Goal: Use online tool/utility: Use online tool/utility

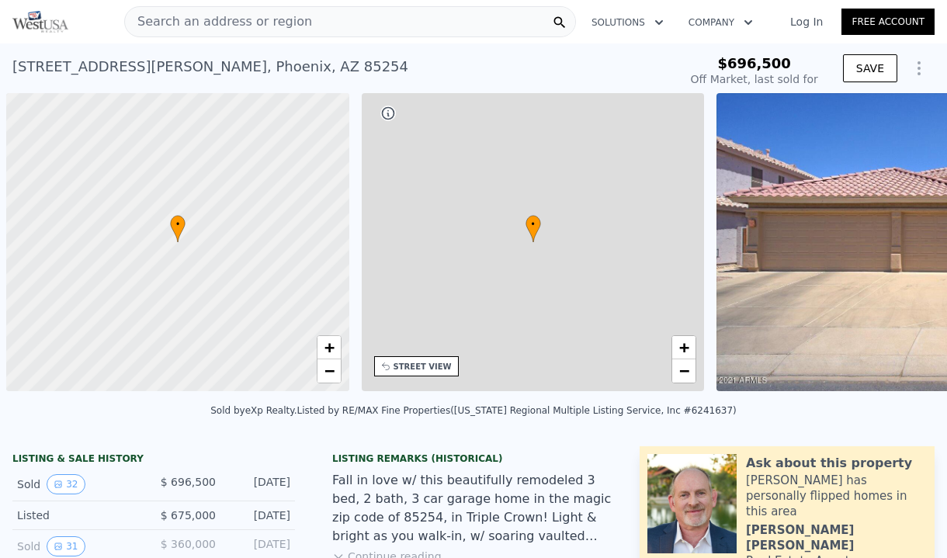
scroll to position [0, 6]
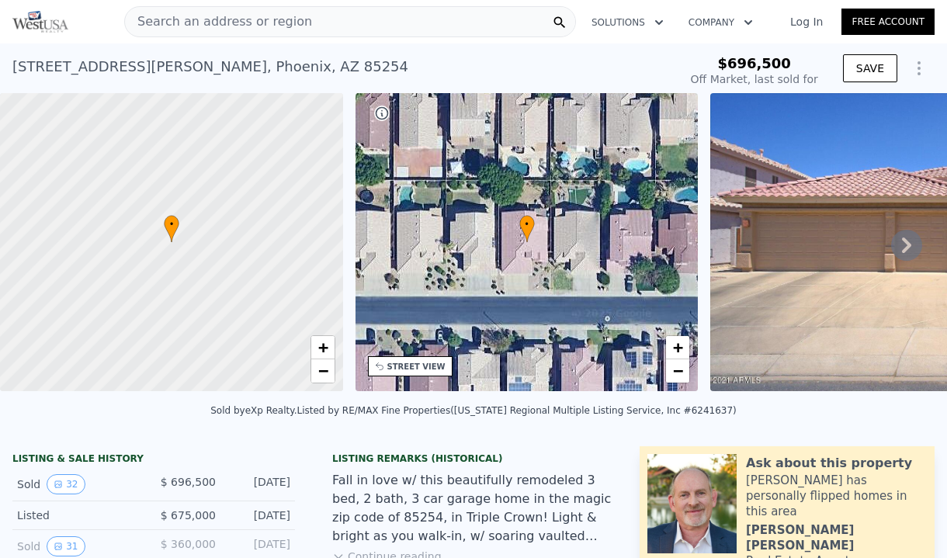
click at [912, 247] on icon at bounding box center [906, 245] width 31 height 31
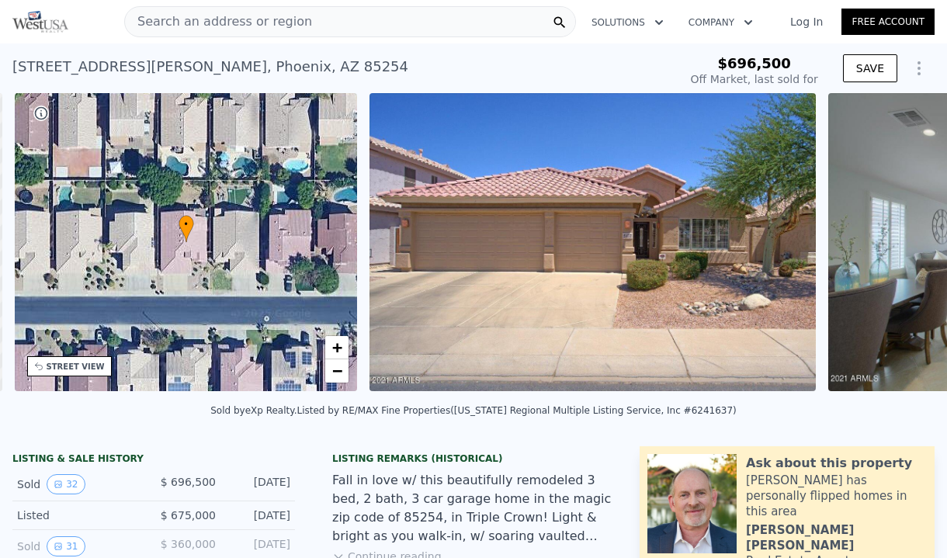
scroll to position [0, 361]
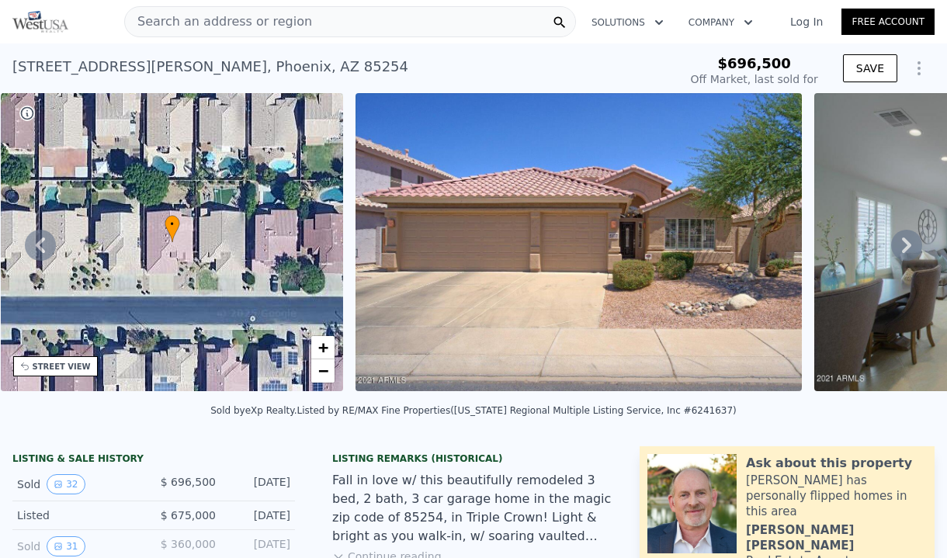
click at [906, 245] on icon at bounding box center [906, 245] width 31 height 31
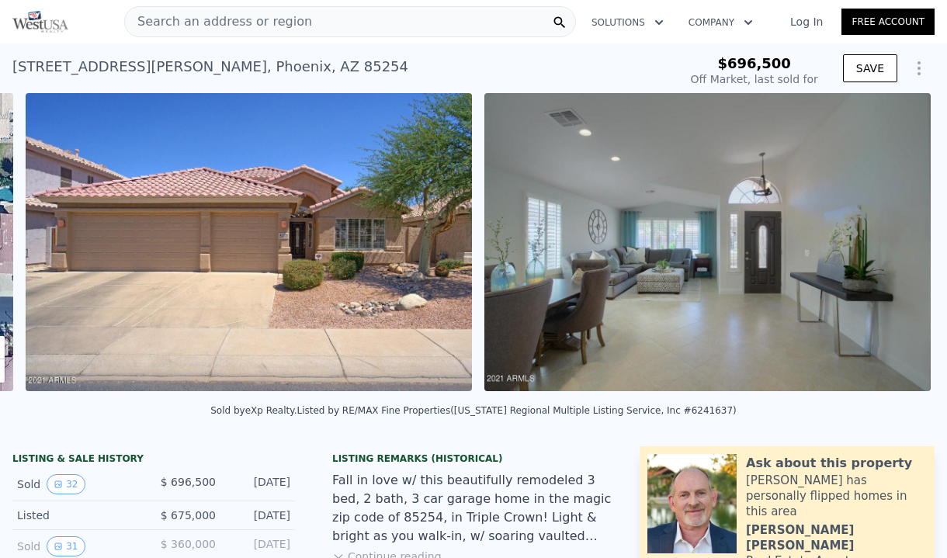
scroll to position [0, 710]
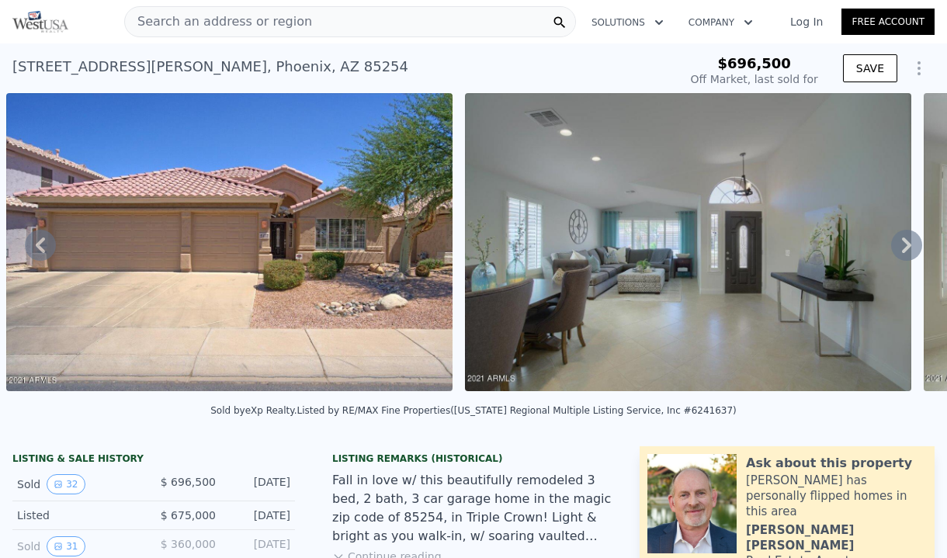
click at [905, 245] on icon at bounding box center [906, 245] width 31 height 31
type input "$ 779,000"
type input "-$ 5,522"
click at [906, 242] on div "• + − • + − STREET VIEW Loading... SATELLITE VIEW" at bounding box center [473, 245] width 947 height 304
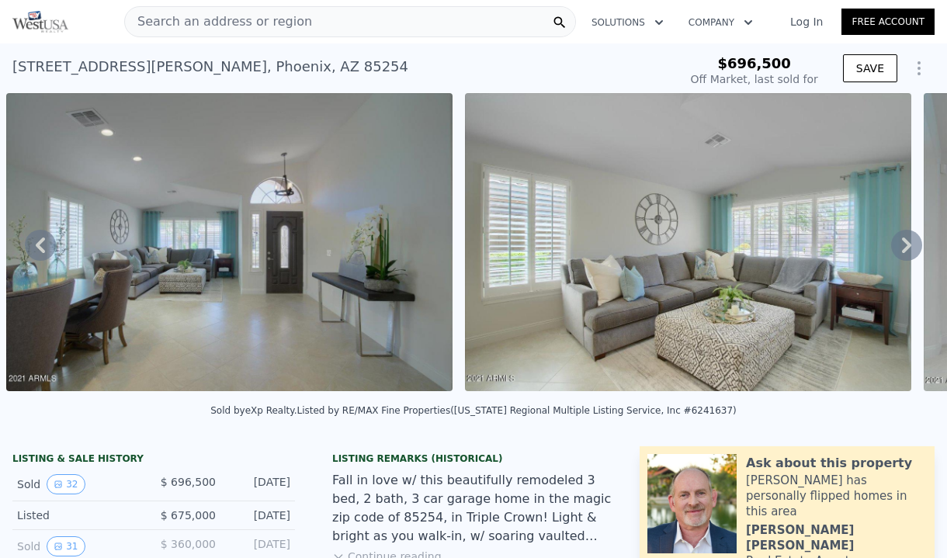
click at [908, 237] on icon at bounding box center [906, 245] width 31 height 31
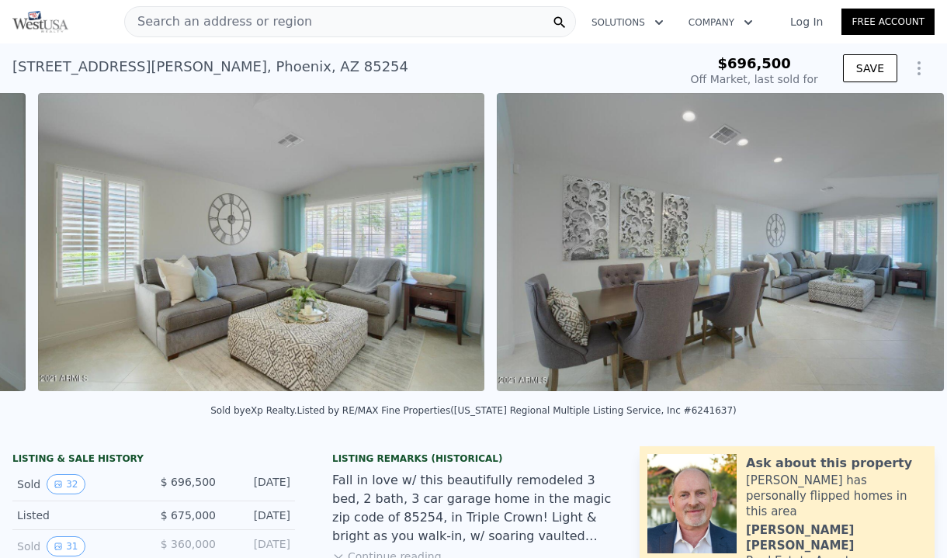
scroll to position [0, 1628]
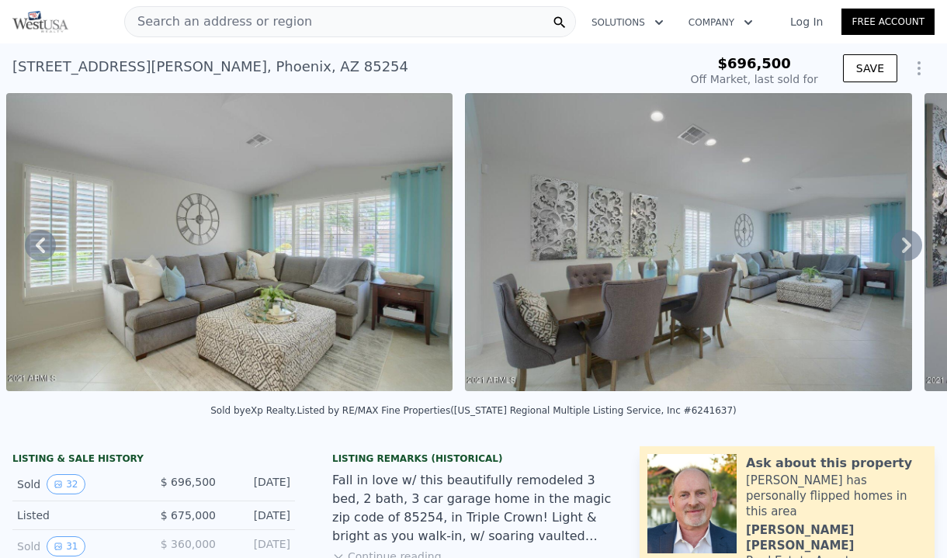
click at [908, 237] on icon at bounding box center [906, 245] width 31 height 31
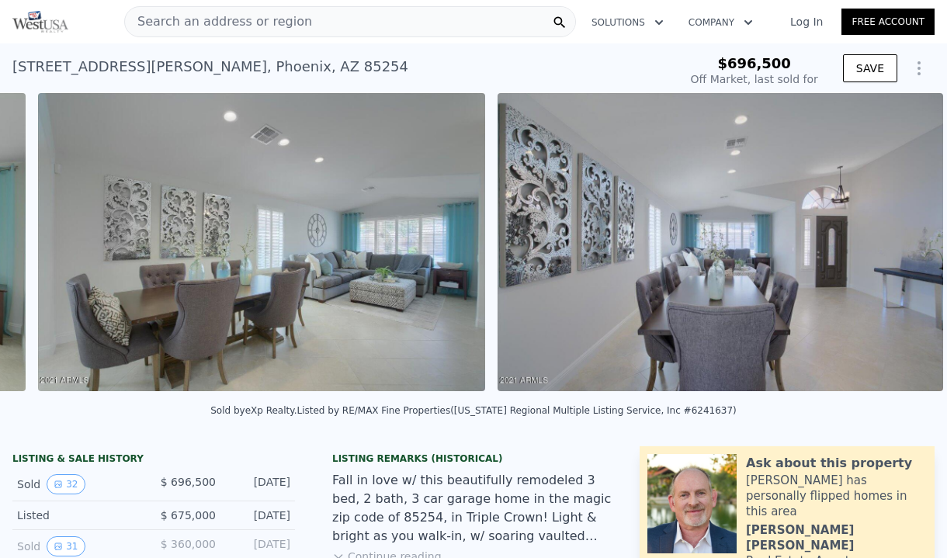
scroll to position [0, 2087]
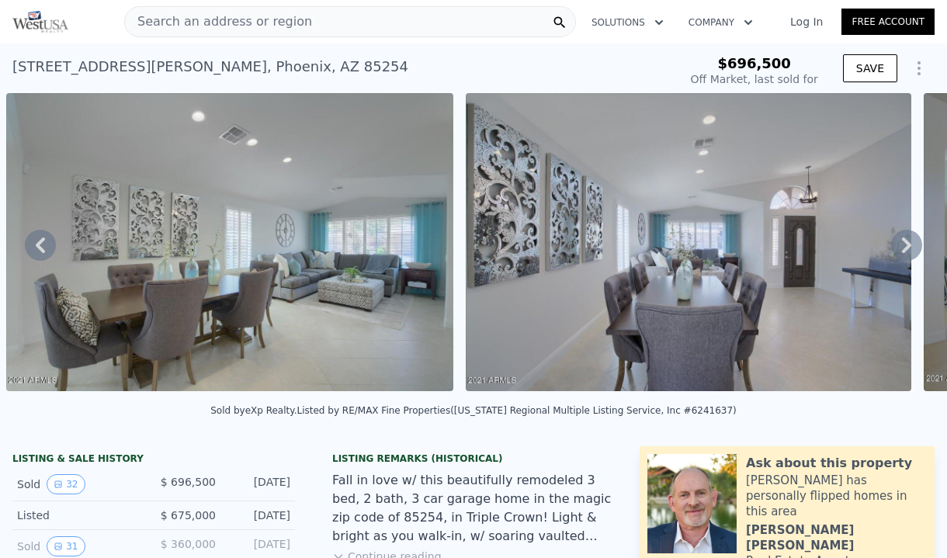
click at [908, 237] on icon at bounding box center [906, 245] width 31 height 31
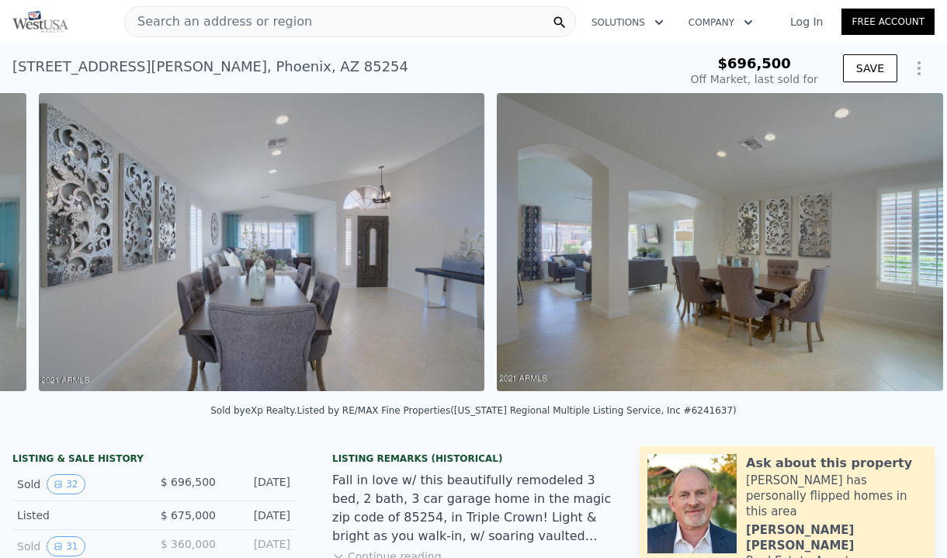
scroll to position [0, 2546]
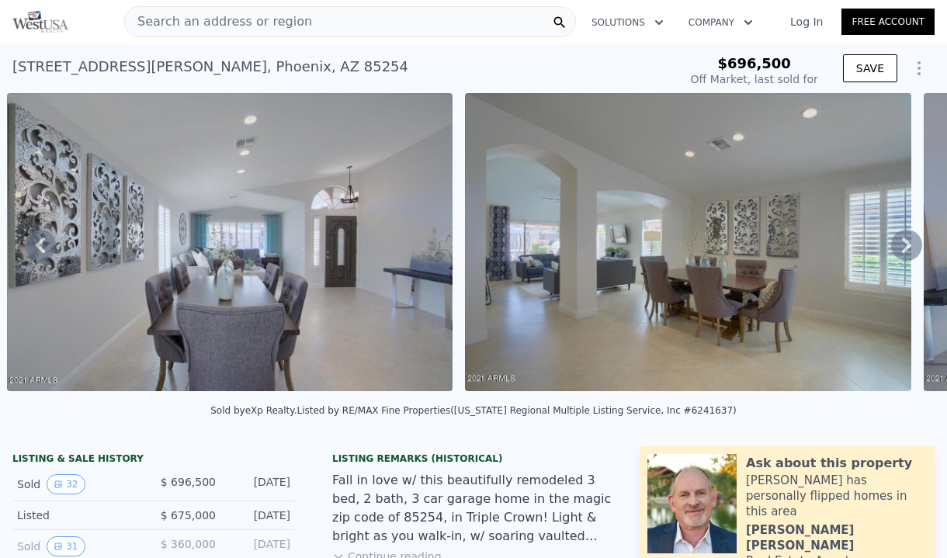
click at [908, 237] on icon at bounding box center [906, 245] width 31 height 31
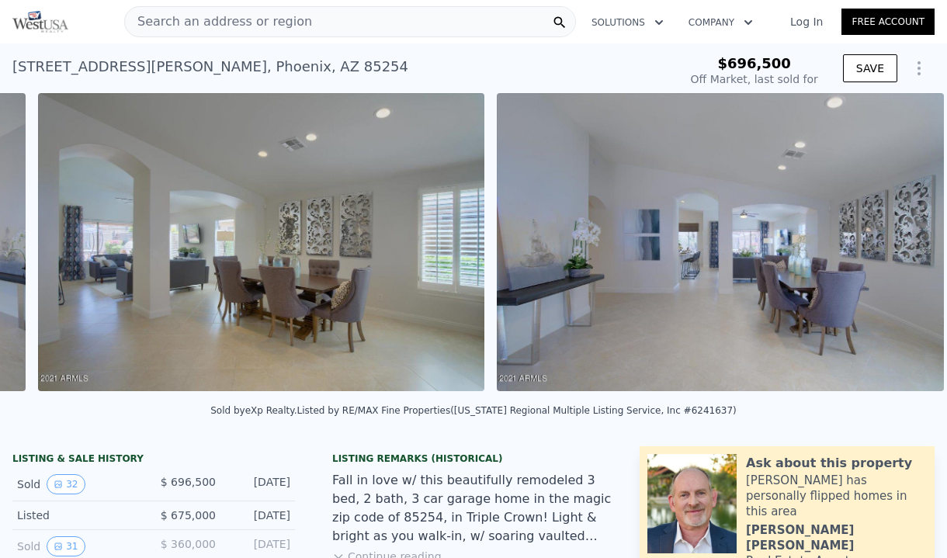
scroll to position [0, 3005]
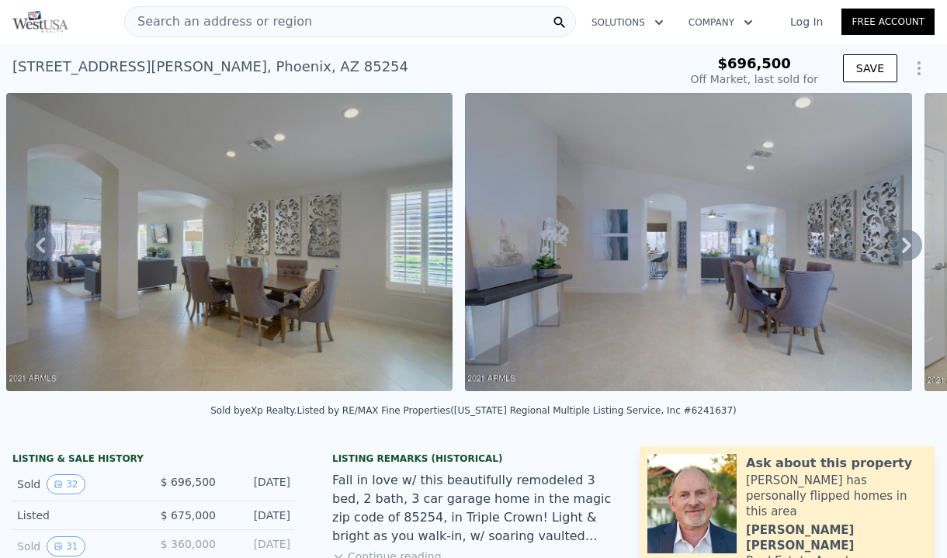
click at [908, 237] on icon at bounding box center [906, 245] width 31 height 31
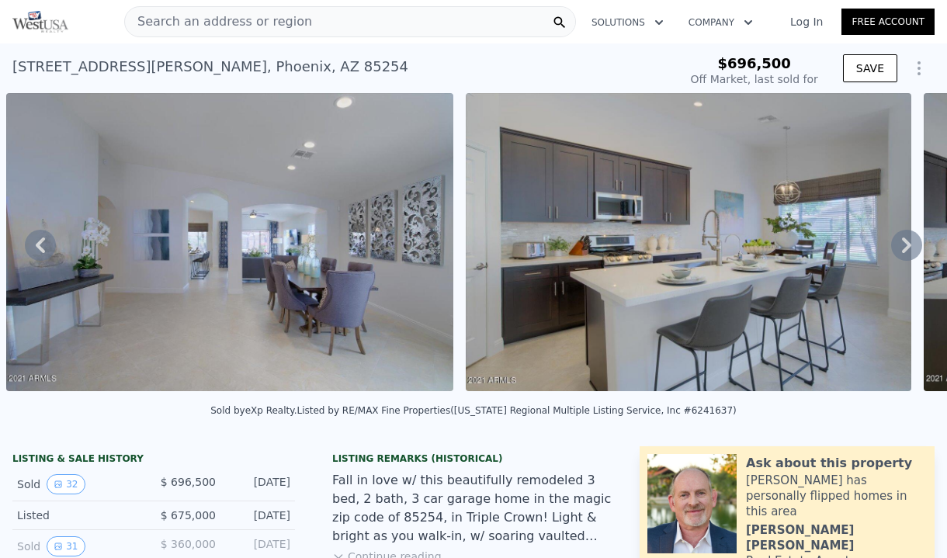
click at [908, 237] on icon at bounding box center [906, 245] width 31 height 31
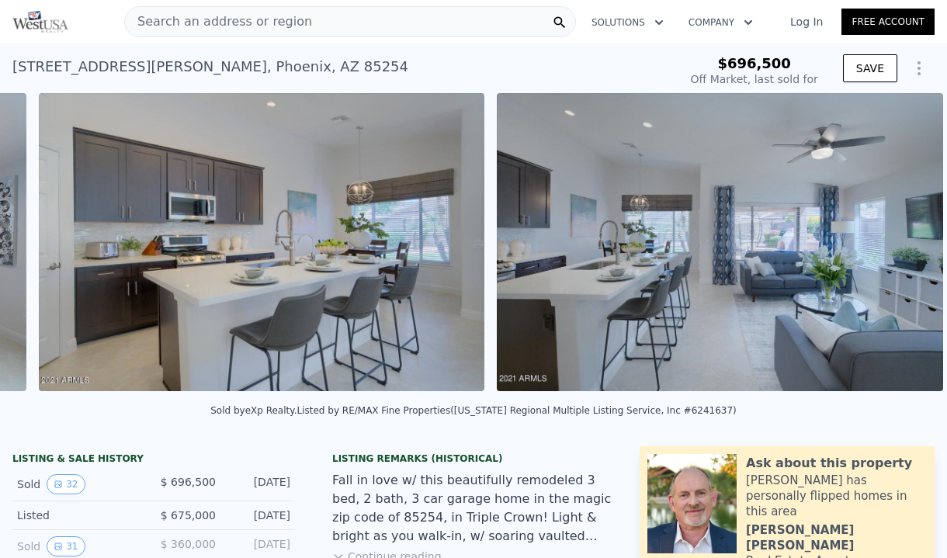
scroll to position [0, 3922]
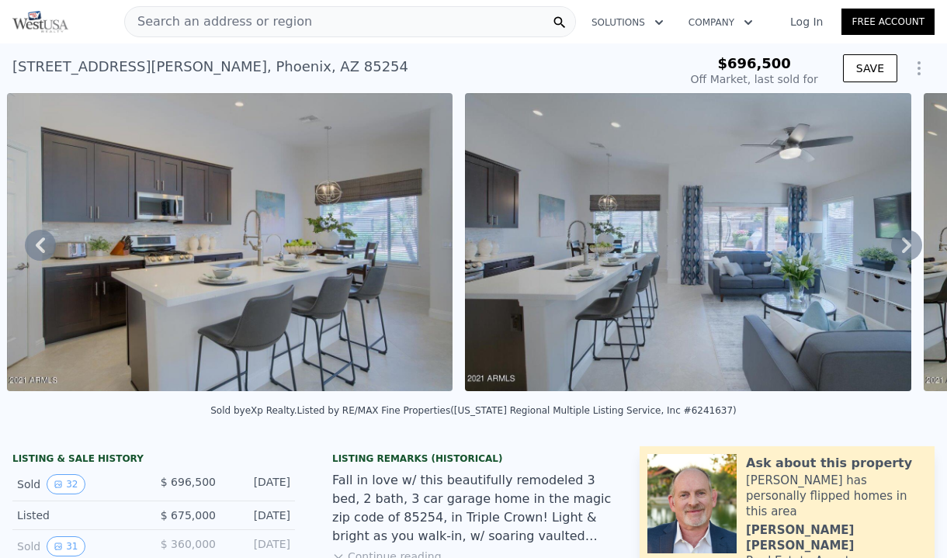
click at [908, 237] on icon at bounding box center [906, 245] width 31 height 31
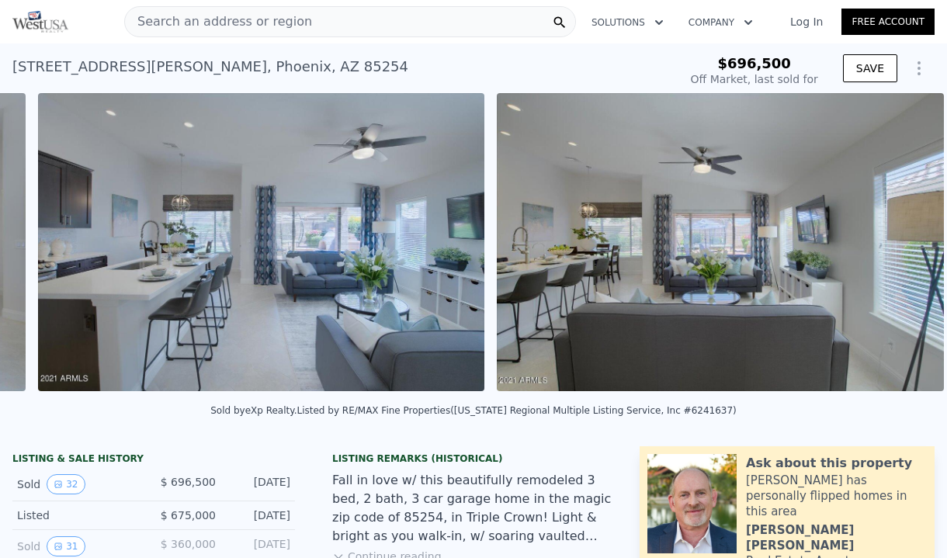
scroll to position [0, 4381]
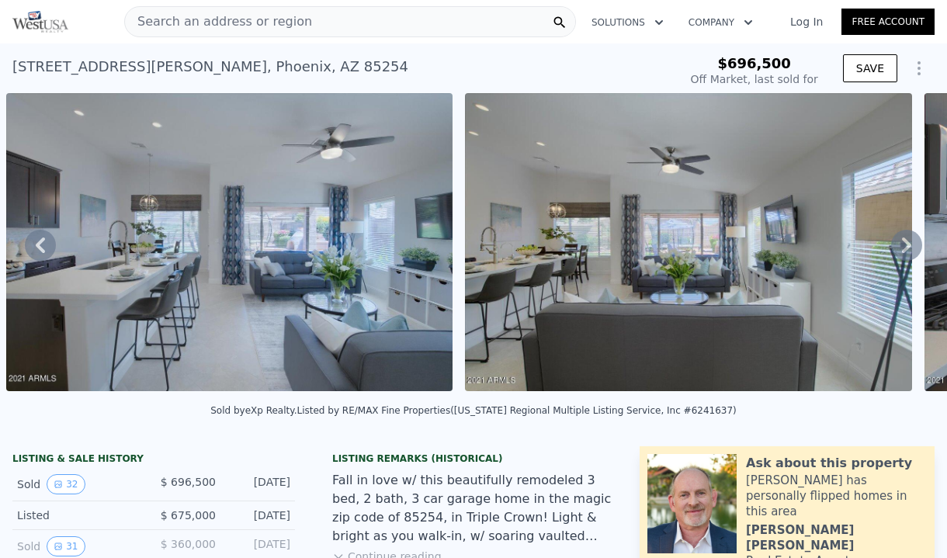
click at [908, 237] on icon at bounding box center [906, 245] width 31 height 31
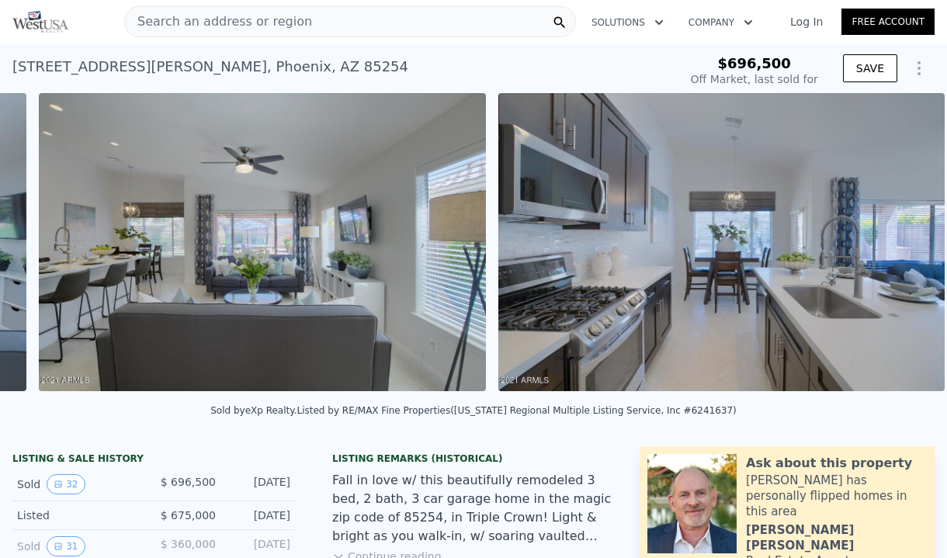
scroll to position [0, 4840]
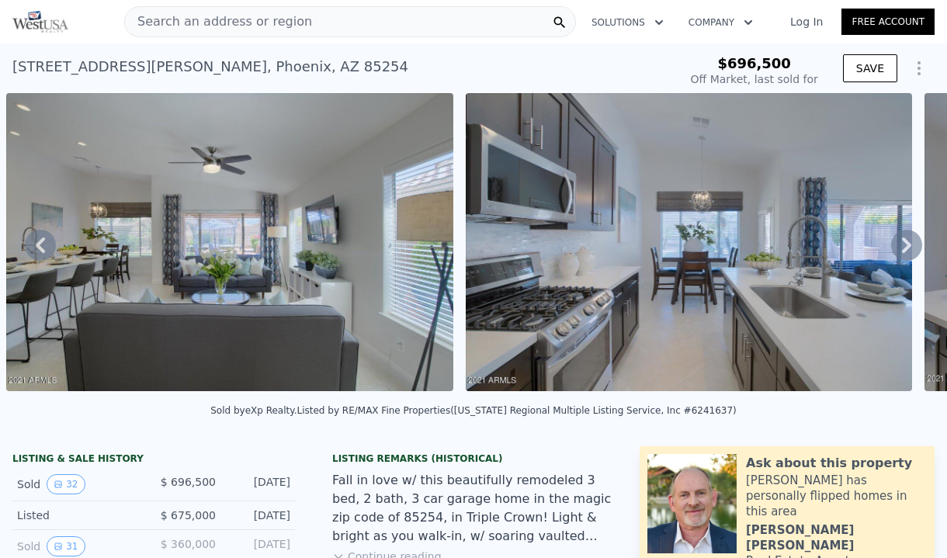
click at [910, 240] on icon at bounding box center [906, 245] width 31 height 31
click at [908, 240] on icon at bounding box center [906, 245] width 31 height 31
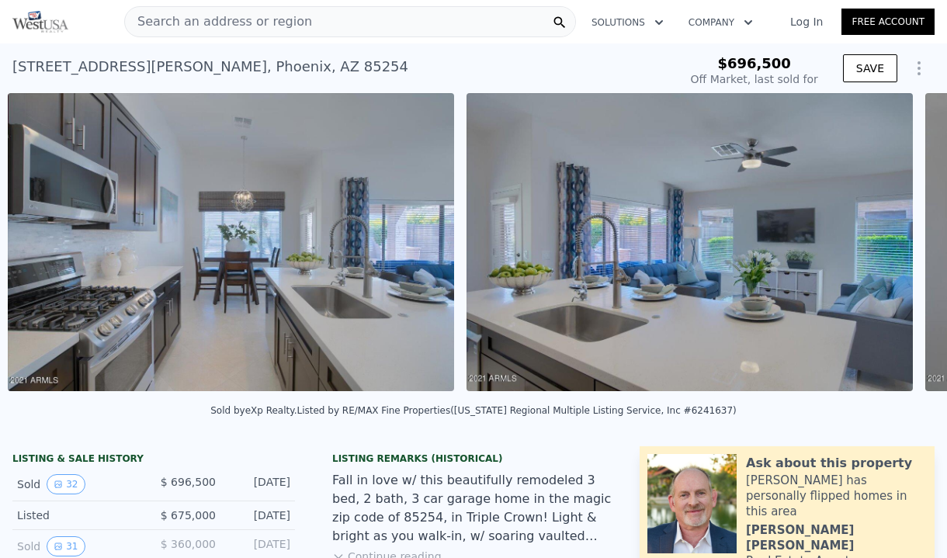
scroll to position [0, 5300]
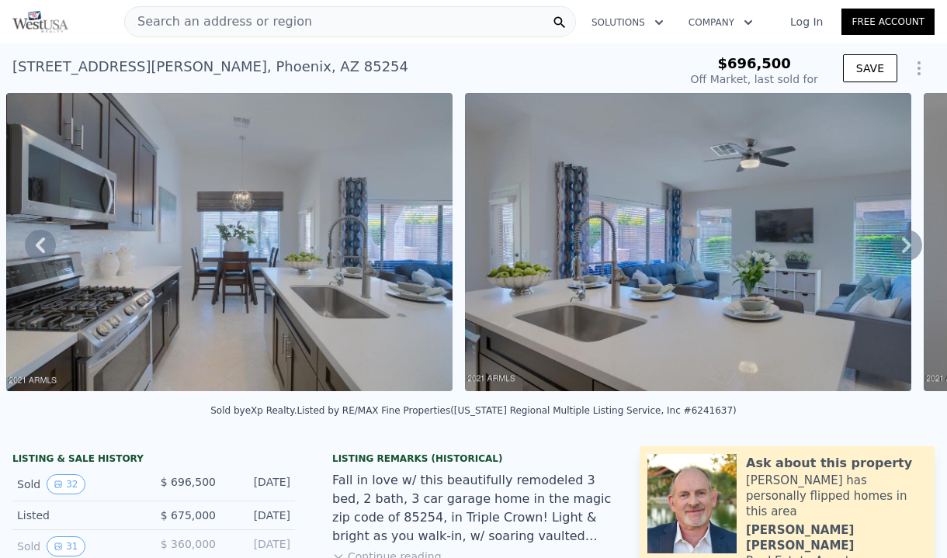
click at [908, 241] on icon at bounding box center [906, 246] width 9 height 16
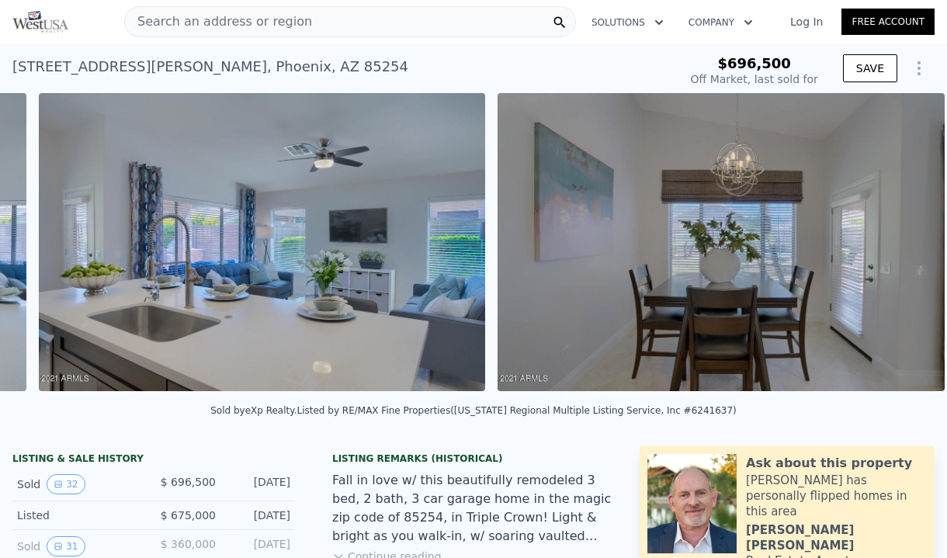
scroll to position [0, 5758]
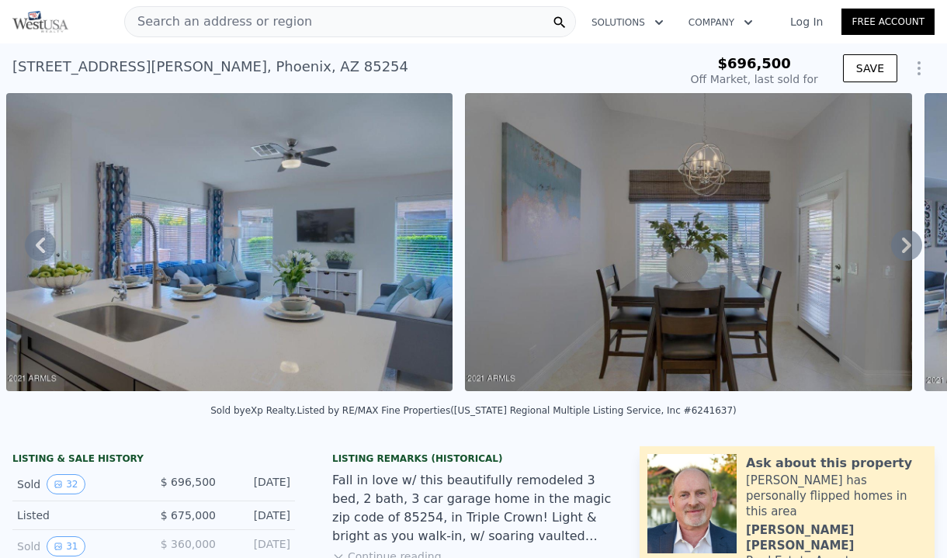
click at [914, 242] on icon at bounding box center [906, 245] width 31 height 31
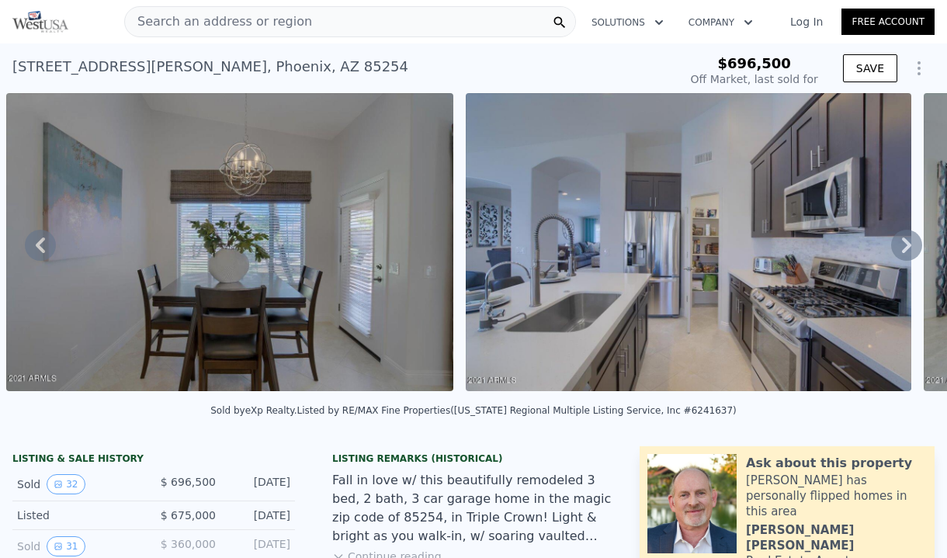
click at [914, 242] on icon at bounding box center [906, 245] width 31 height 31
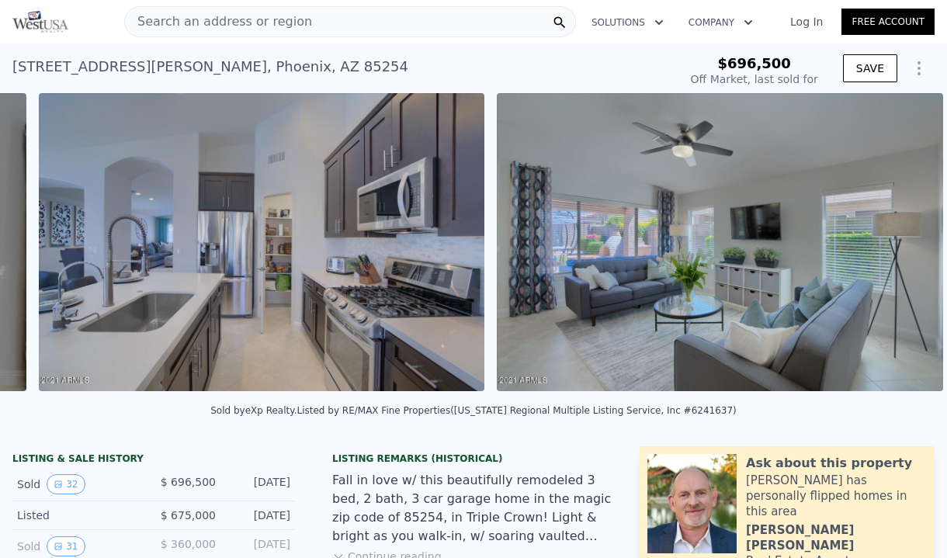
scroll to position [0, 6676]
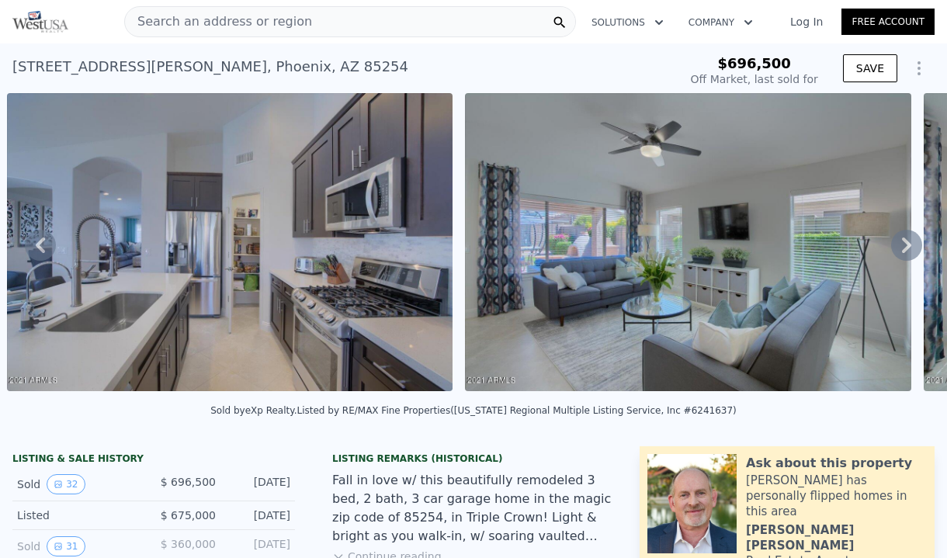
click at [914, 242] on icon at bounding box center [906, 245] width 31 height 31
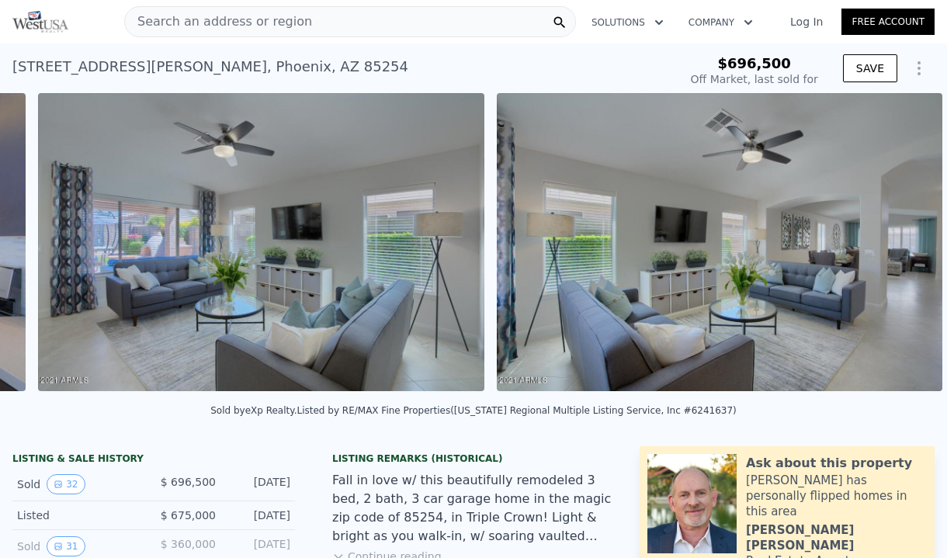
scroll to position [0, 7135]
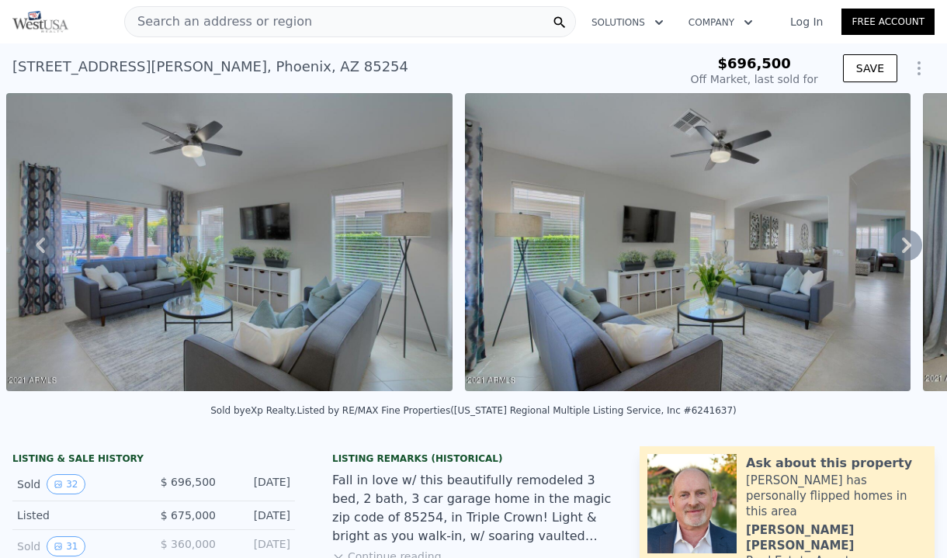
click at [909, 243] on icon at bounding box center [906, 246] width 9 height 16
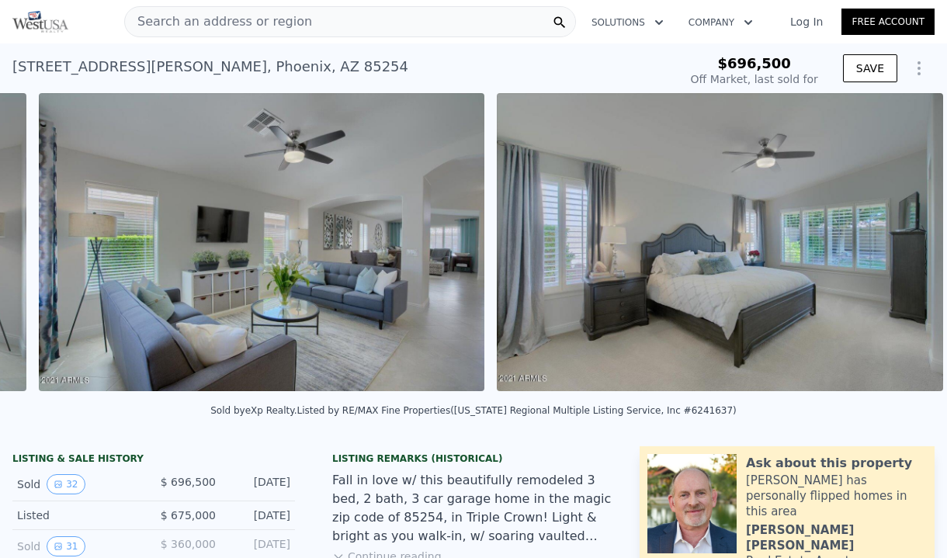
scroll to position [0, 7593]
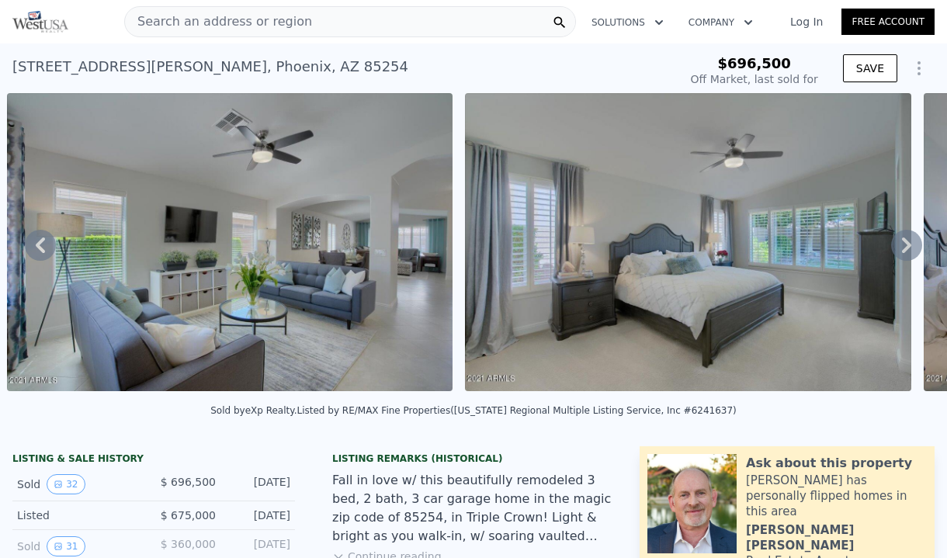
click at [909, 243] on icon at bounding box center [906, 246] width 9 height 16
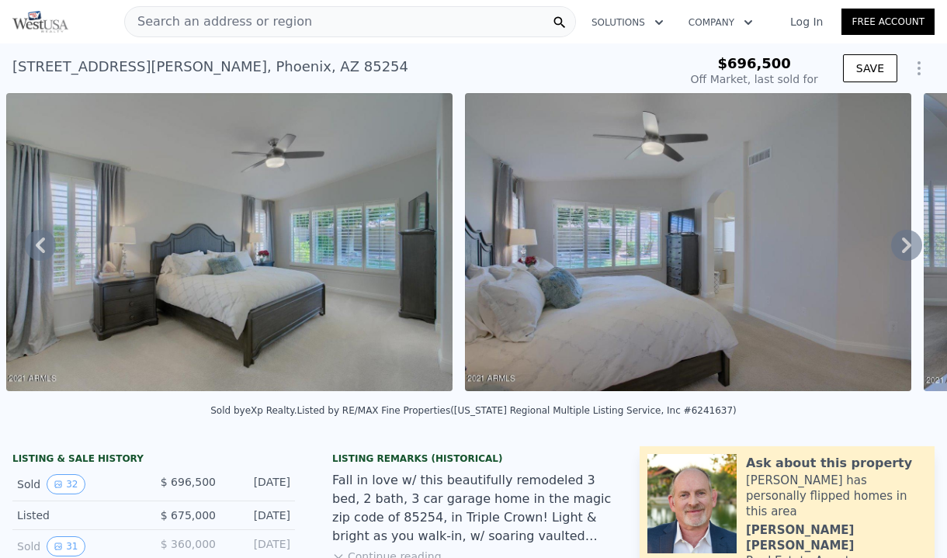
click at [909, 243] on icon at bounding box center [906, 246] width 9 height 16
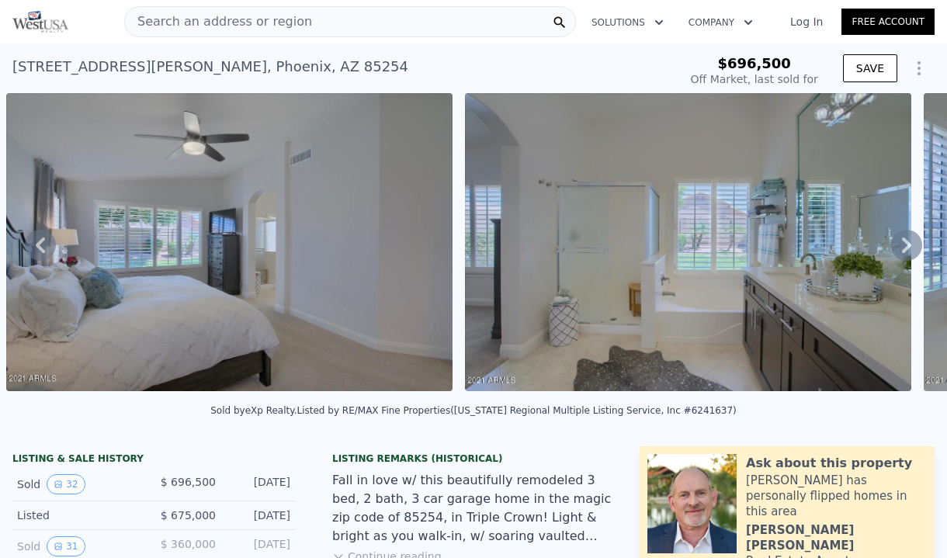
click at [909, 243] on icon at bounding box center [906, 246] width 9 height 16
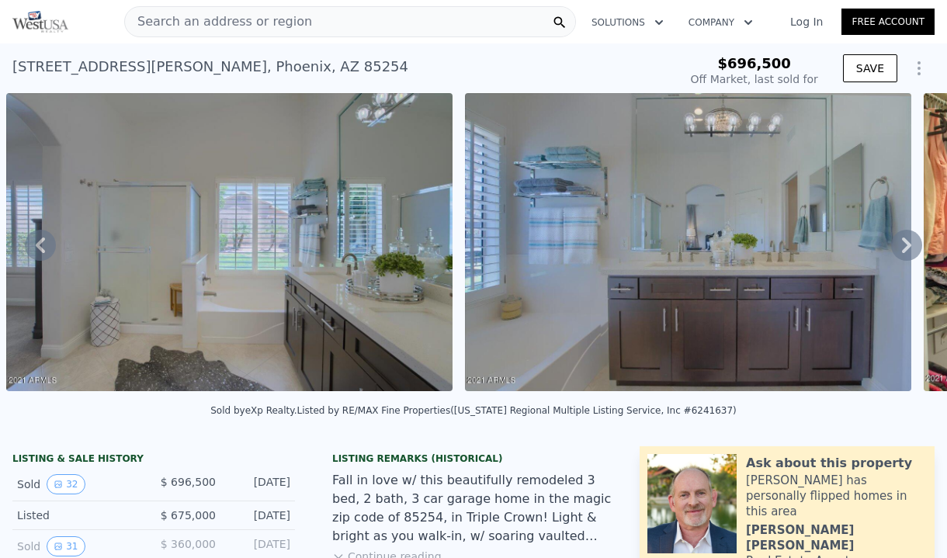
click at [909, 243] on icon at bounding box center [906, 246] width 9 height 16
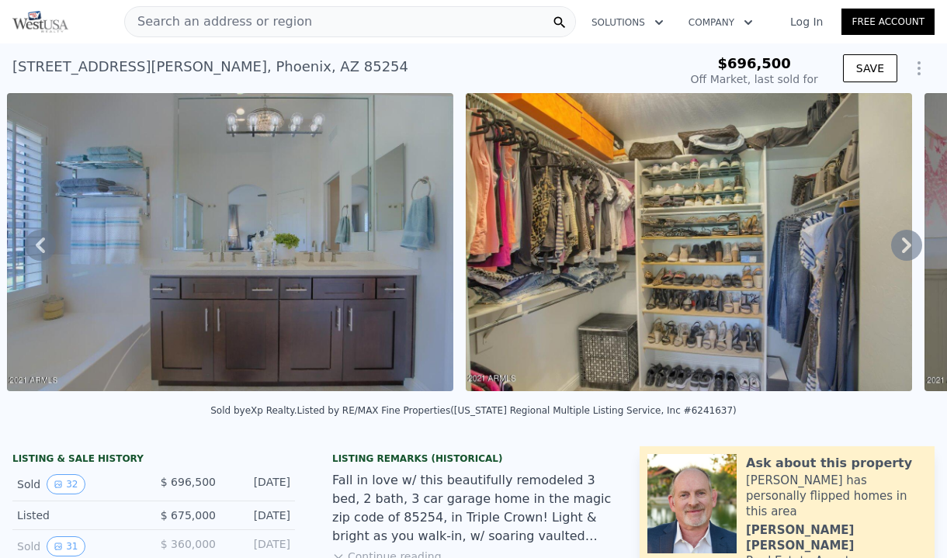
click at [909, 243] on icon at bounding box center [906, 246] width 9 height 16
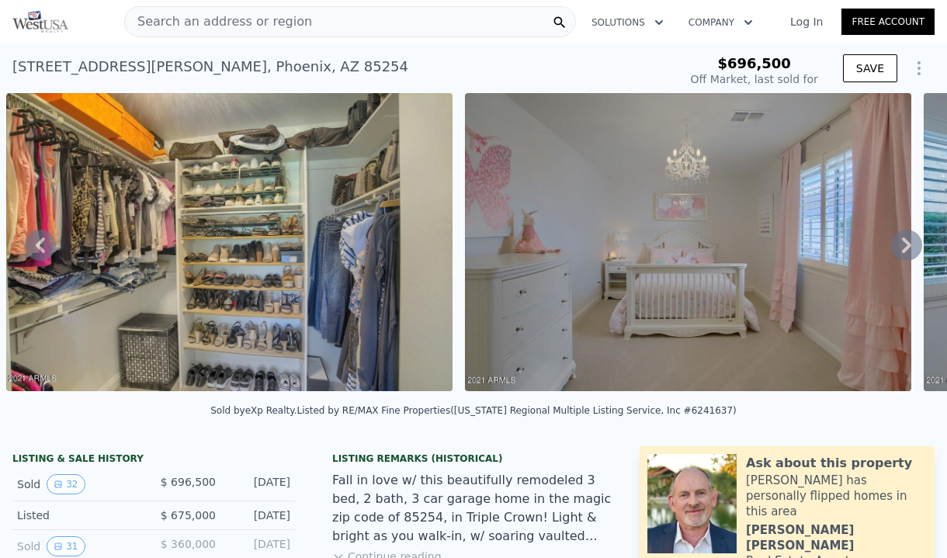
click at [909, 243] on icon at bounding box center [906, 246] width 9 height 16
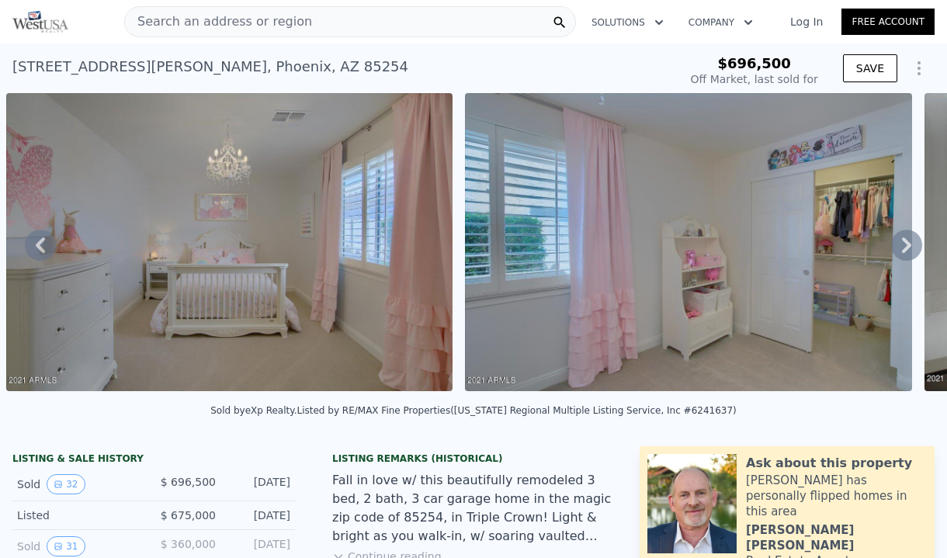
click at [909, 243] on icon at bounding box center [906, 246] width 9 height 16
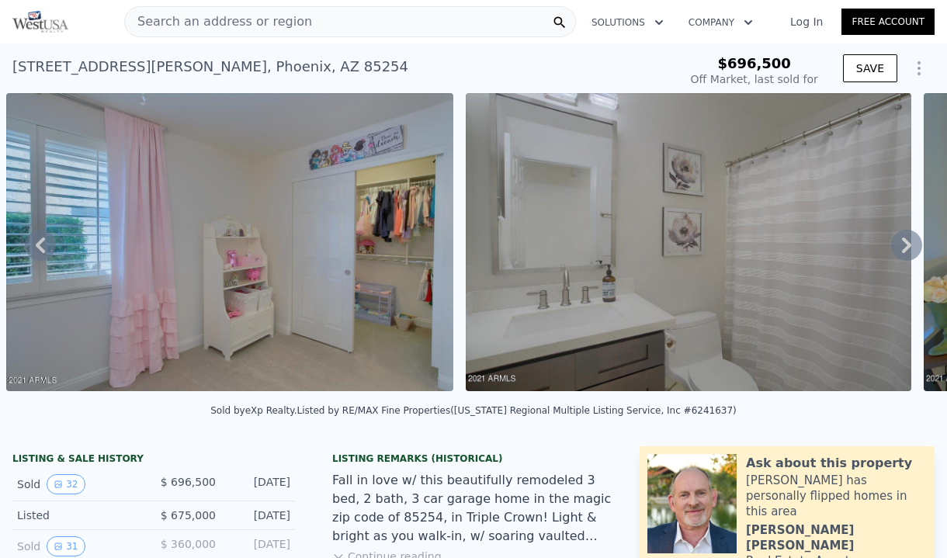
click at [909, 243] on icon at bounding box center [906, 246] width 9 height 16
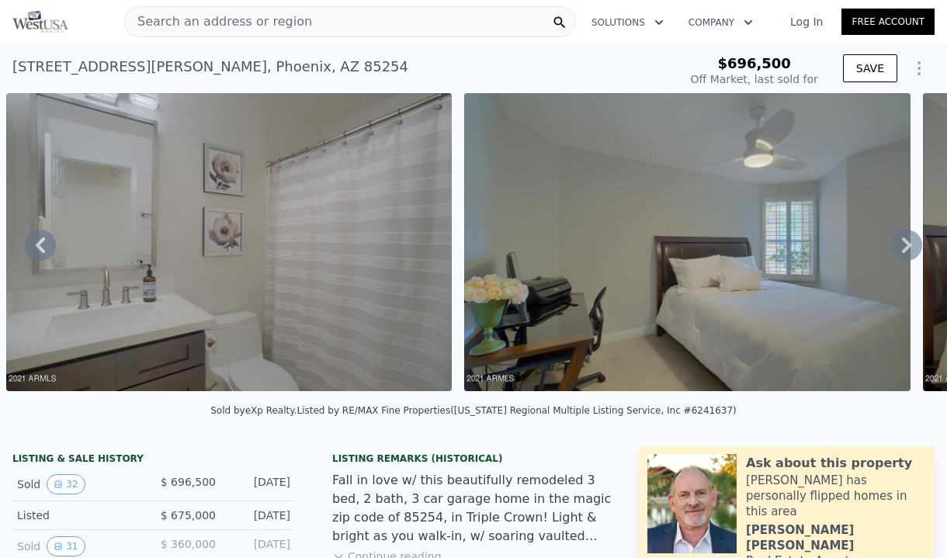
click at [909, 243] on icon at bounding box center [906, 246] width 9 height 16
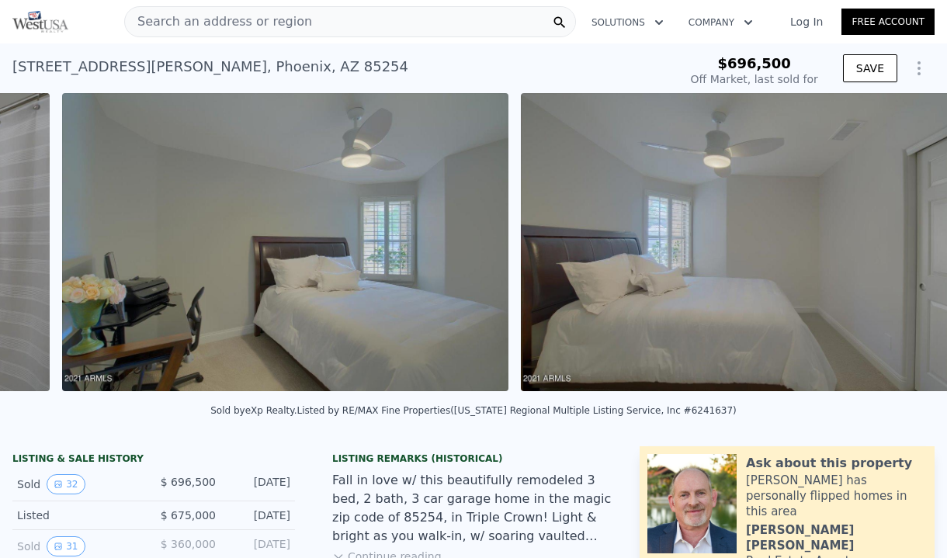
scroll to position [0, 11722]
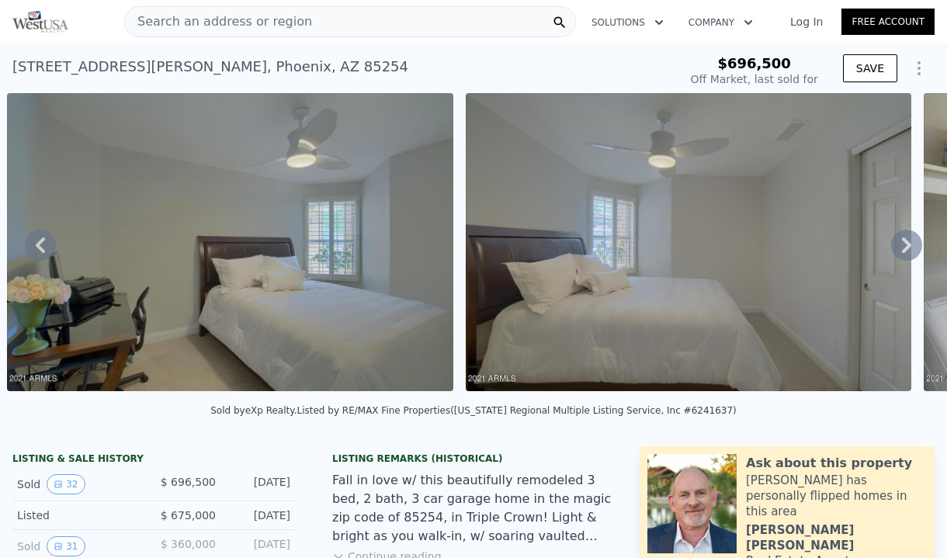
click at [909, 243] on icon at bounding box center [906, 246] width 9 height 16
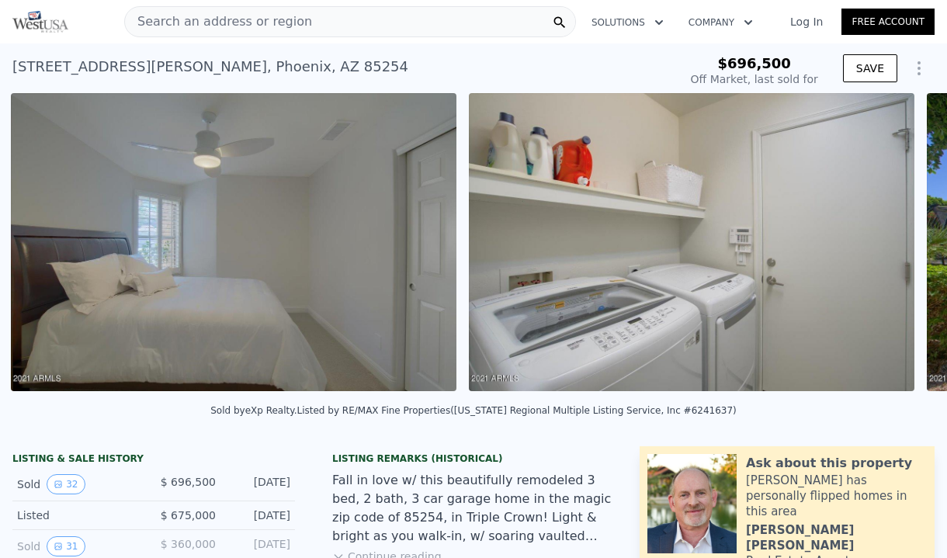
scroll to position [0, 12181]
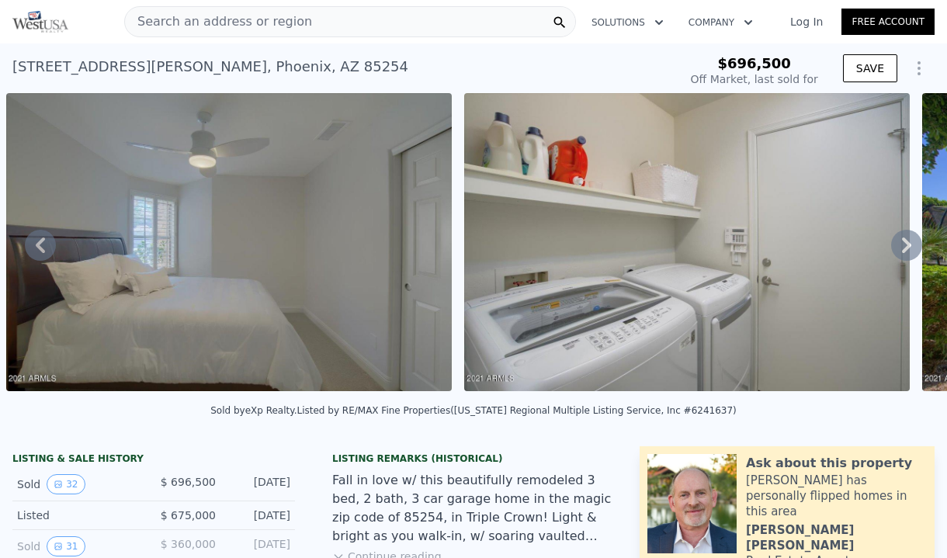
click at [909, 243] on icon at bounding box center [906, 246] width 9 height 16
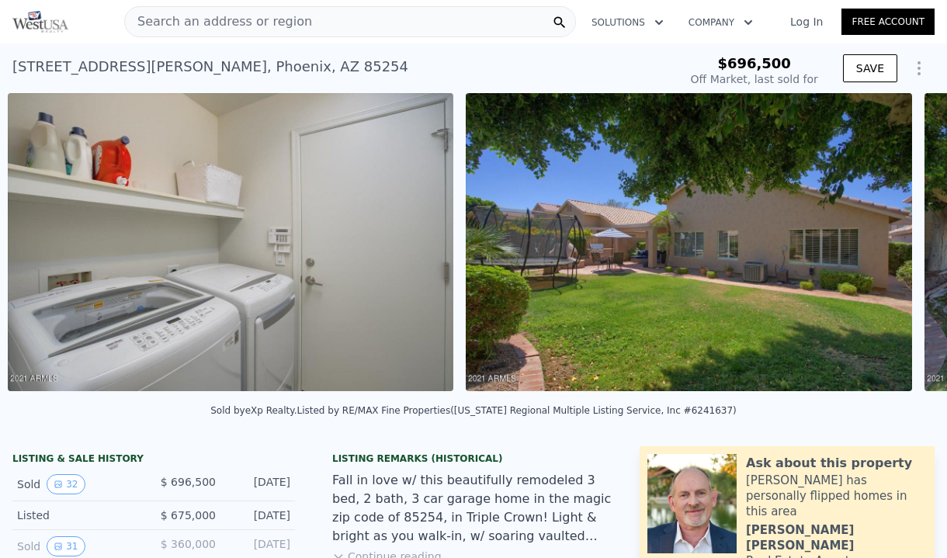
scroll to position [0, 12639]
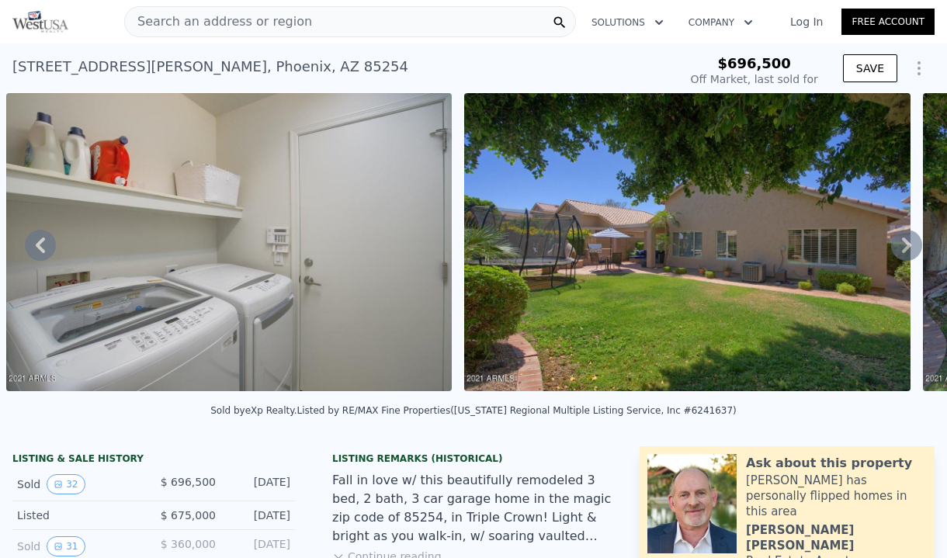
click at [909, 243] on icon at bounding box center [906, 246] width 9 height 16
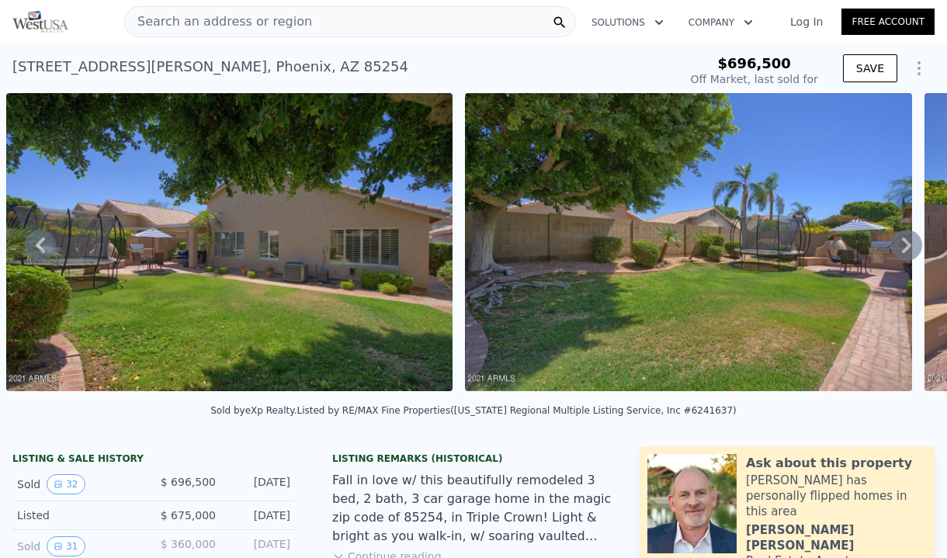
click at [909, 243] on icon at bounding box center [906, 246] width 9 height 16
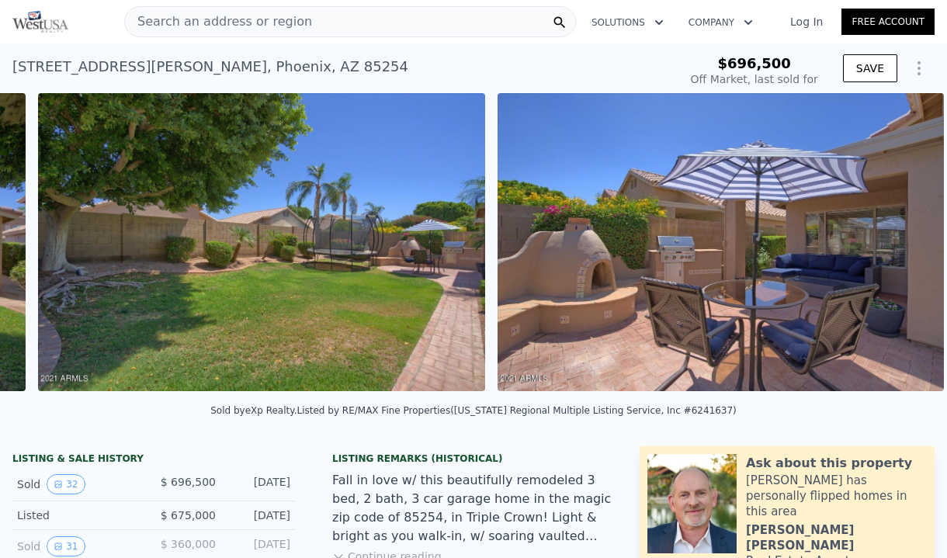
scroll to position [0, 13556]
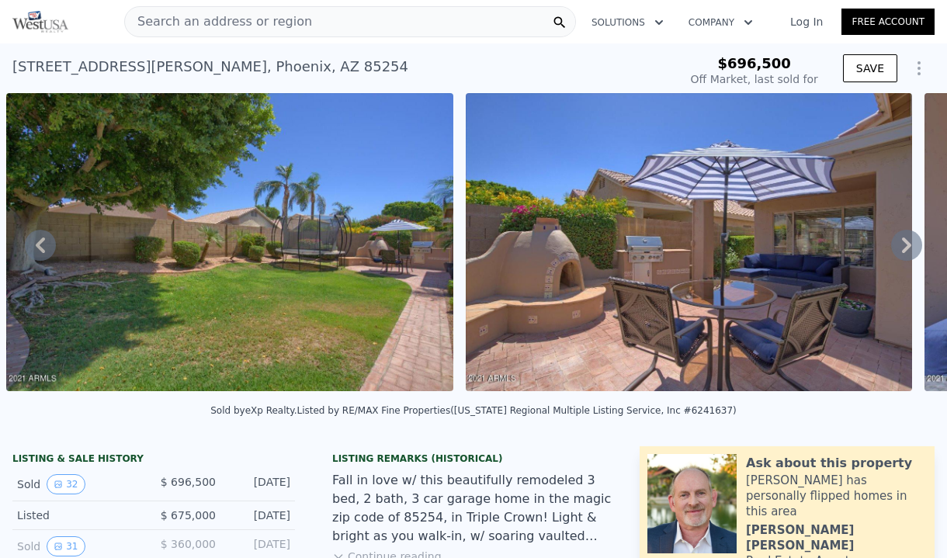
click at [909, 243] on icon at bounding box center [906, 246] width 9 height 16
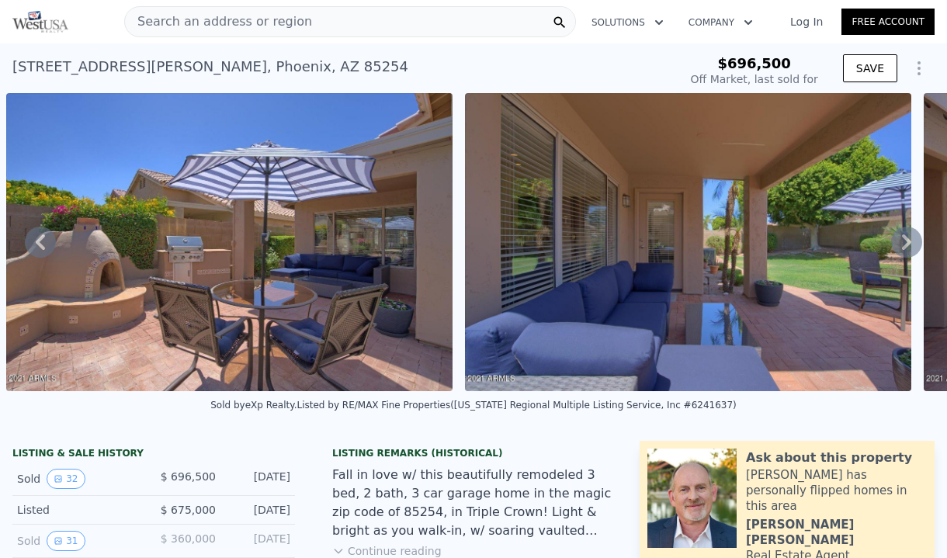
click at [909, 243] on icon at bounding box center [906, 242] width 9 height 16
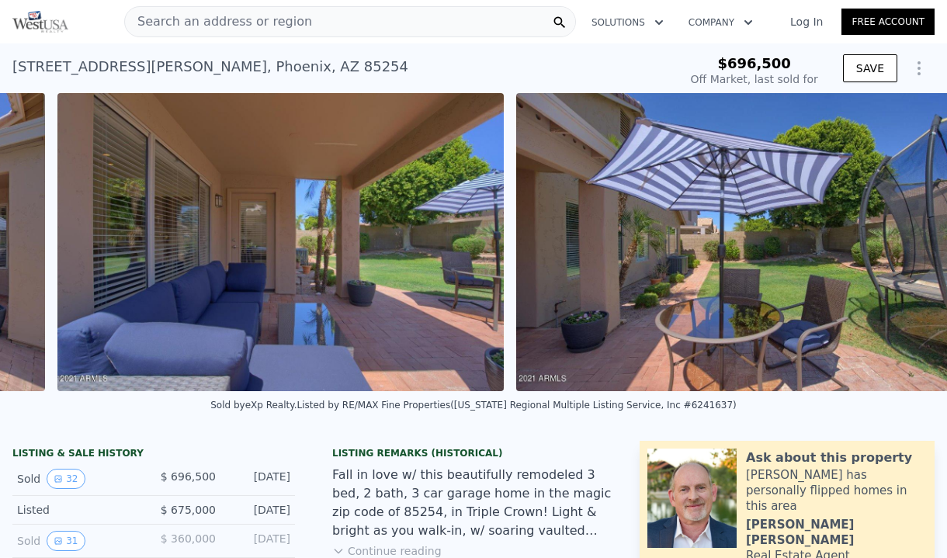
scroll to position [0, 14445]
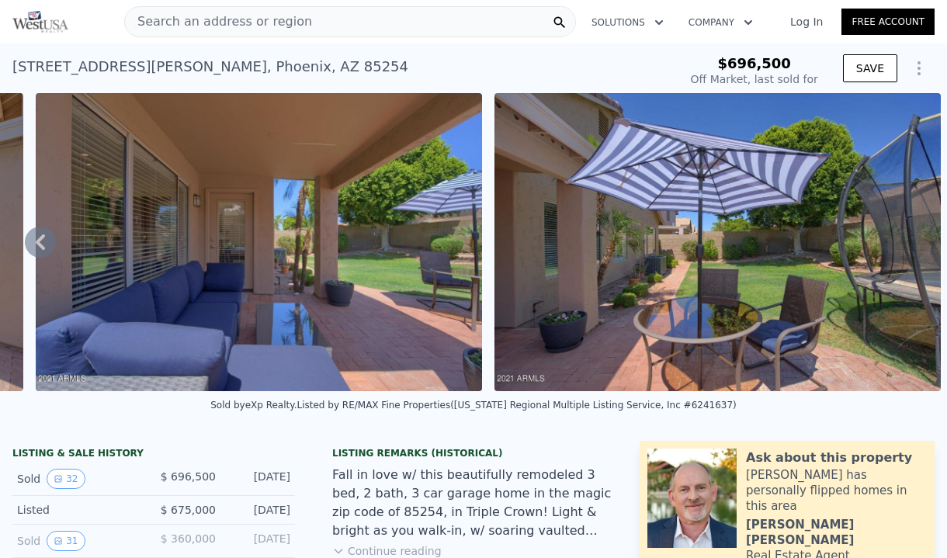
click at [909, 243] on img at bounding box center [718, 242] width 446 height 298
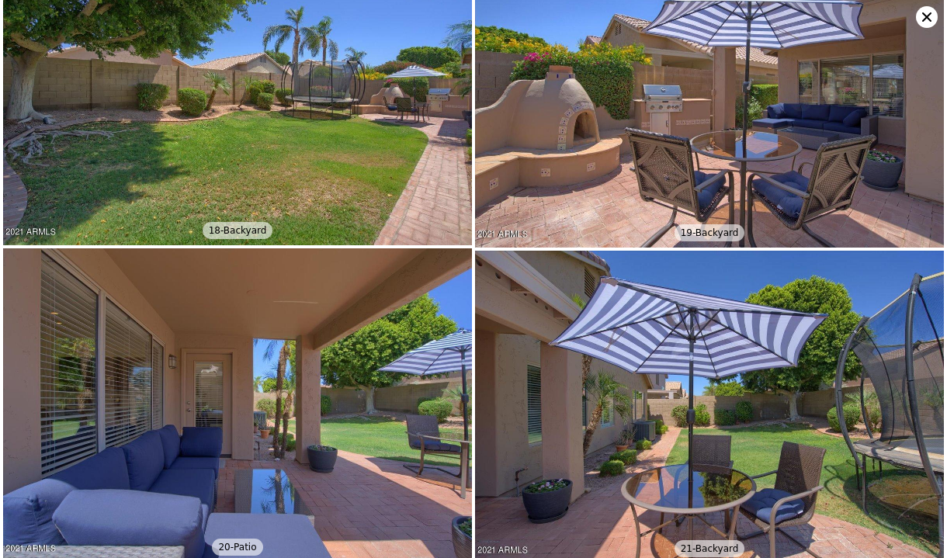
scroll to position [4500, 0]
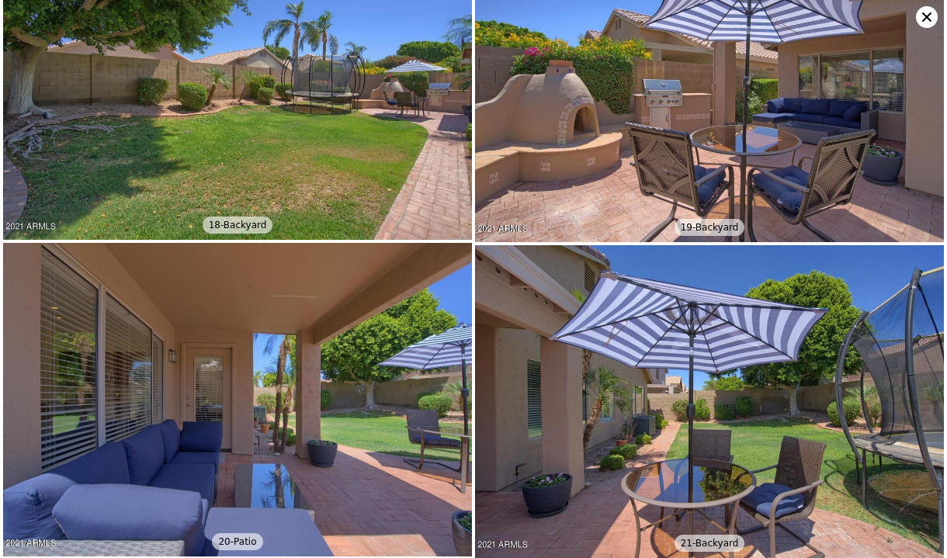
click at [921, 22] on icon at bounding box center [927, 17] width 22 height 22
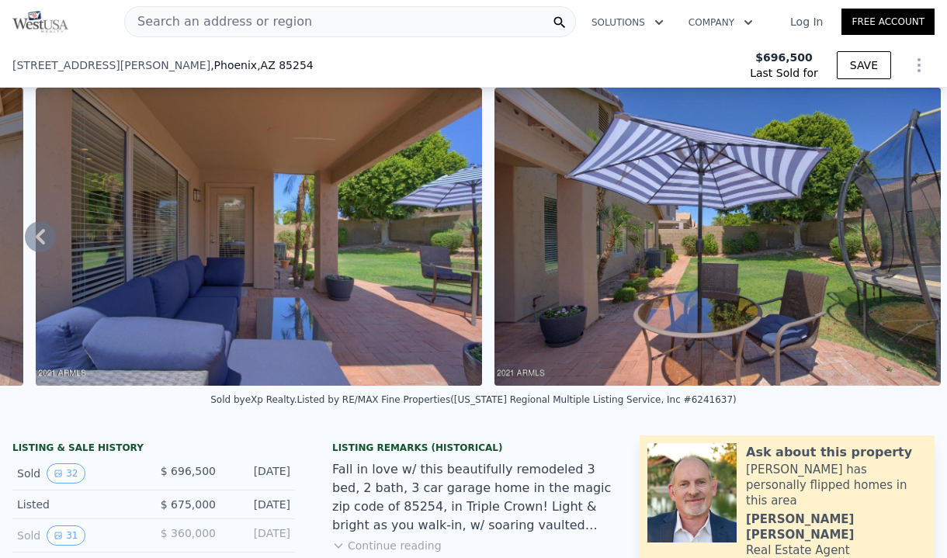
scroll to position [339, 0]
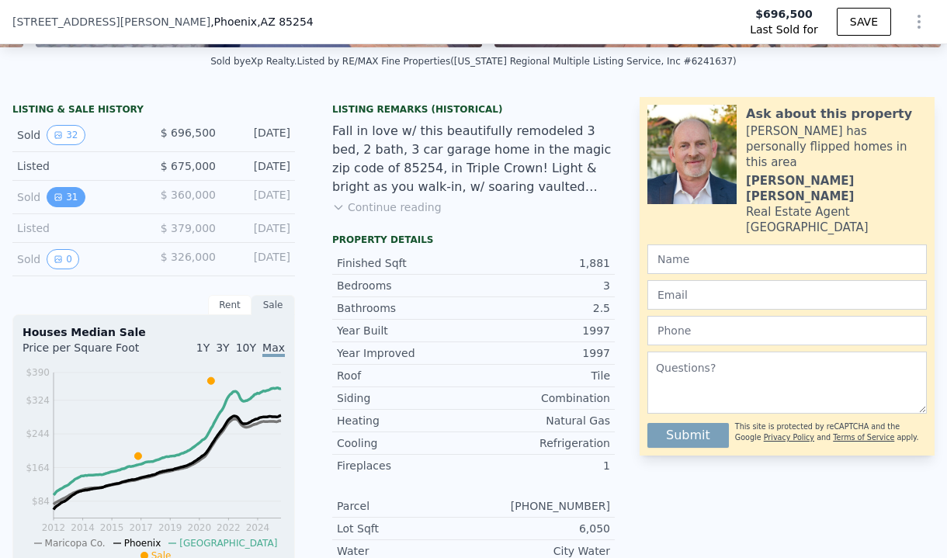
click at [54, 199] on icon "View historical data" at bounding box center [58, 197] width 9 height 9
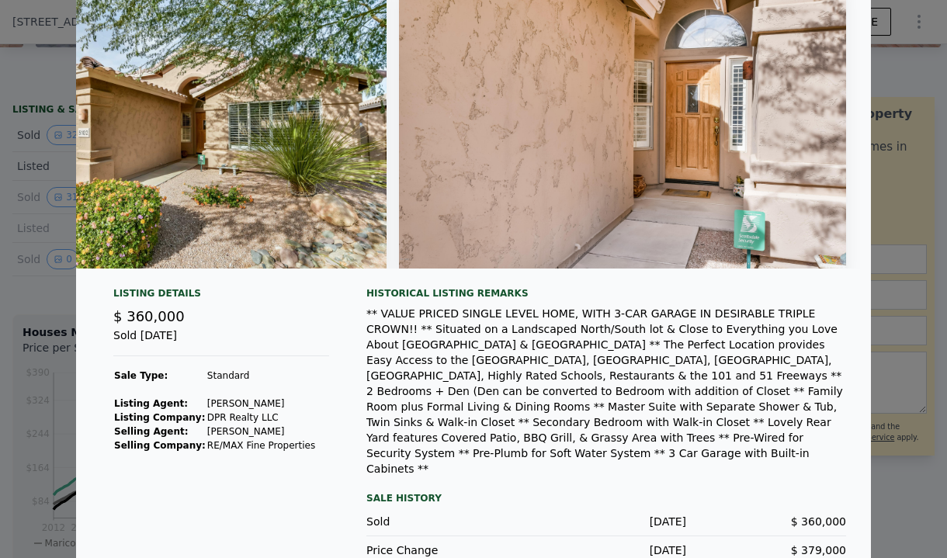
scroll to position [0, 0]
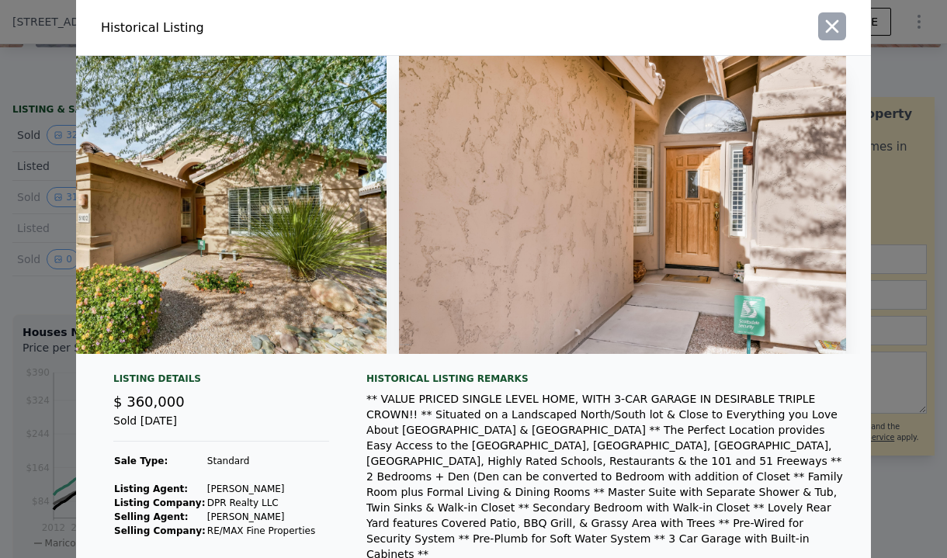
click at [832, 32] on icon "button" at bounding box center [832, 27] width 22 height 22
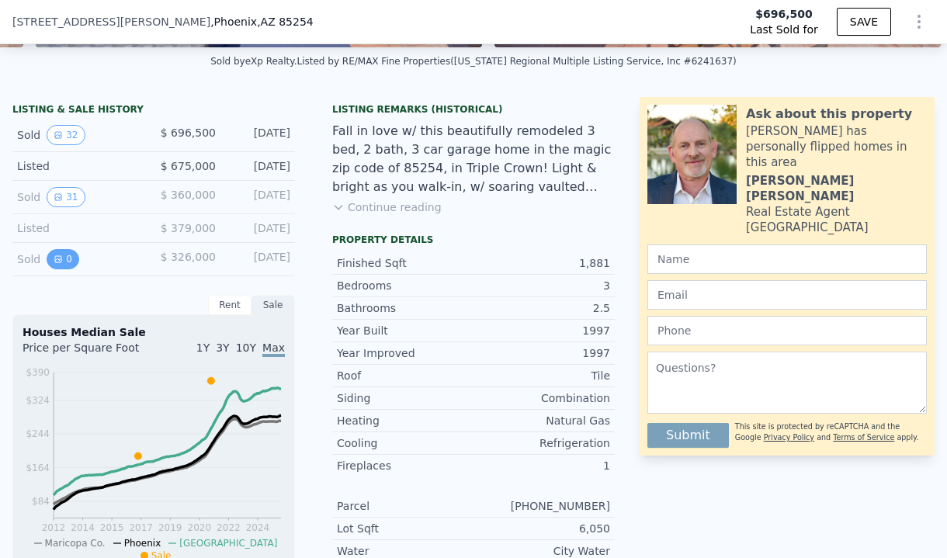
click at [61, 256] on icon "View historical data" at bounding box center [58, 259] width 9 height 9
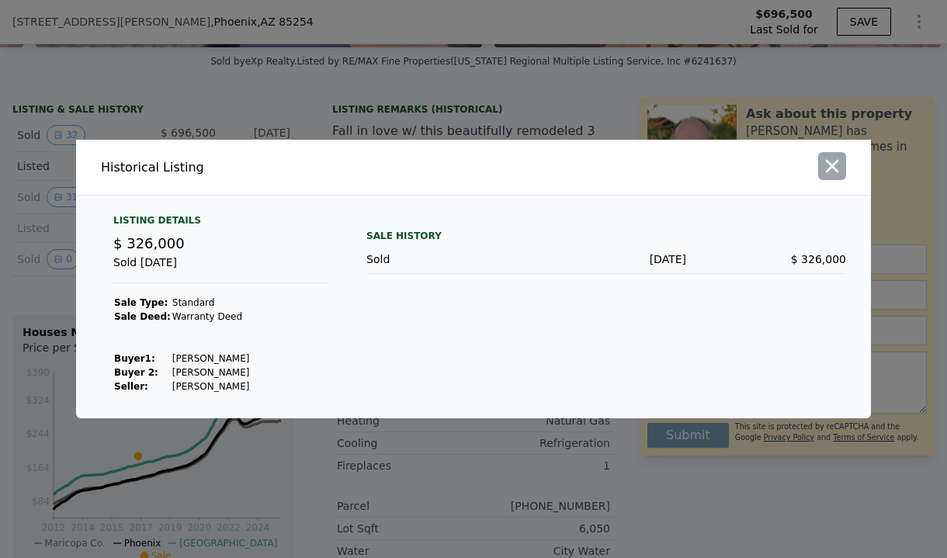
click at [838, 174] on icon "button" at bounding box center [832, 166] width 22 height 22
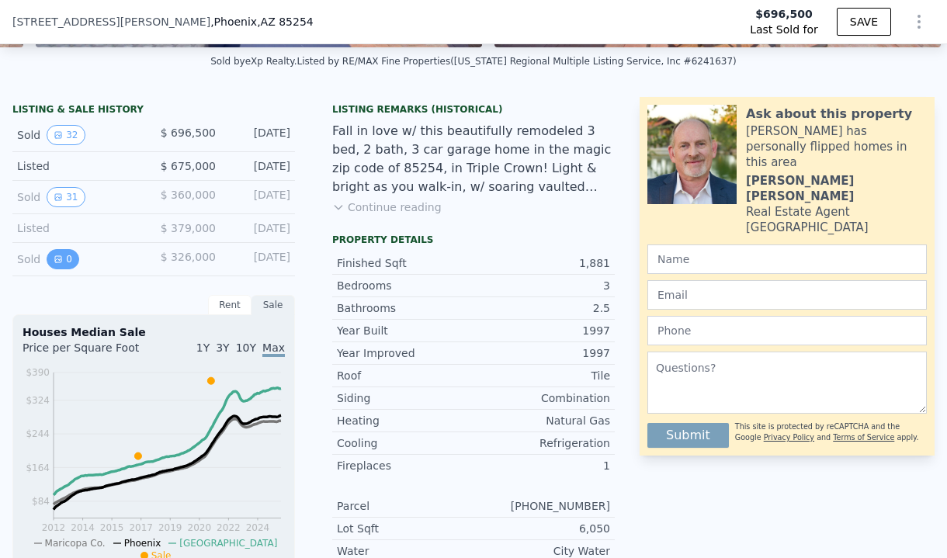
click at [61, 260] on icon "View historical data" at bounding box center [58, 259] width 9 height 9
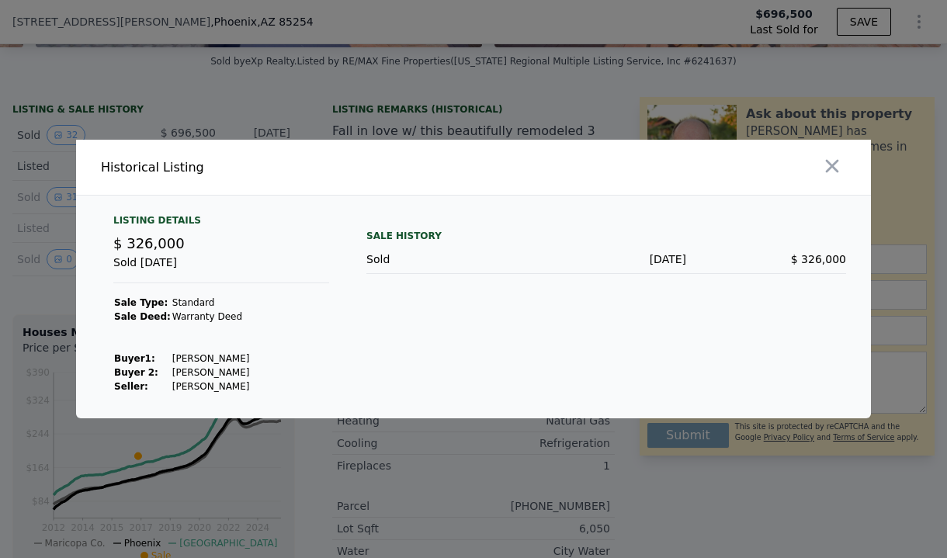
click at [842, 151] on div at bounding box center [675, 167] width 391 height 55
click at [833, 165] on icon "button" at bounding box center [832, 166] width 13 height 13
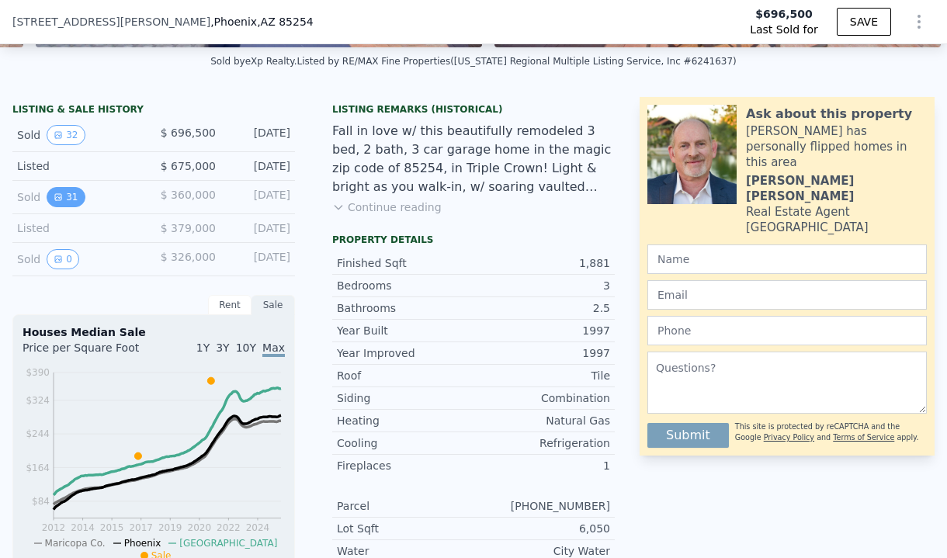
click at [68, 205] on button "31" at bounding box center [66, 197] width 38 height 20
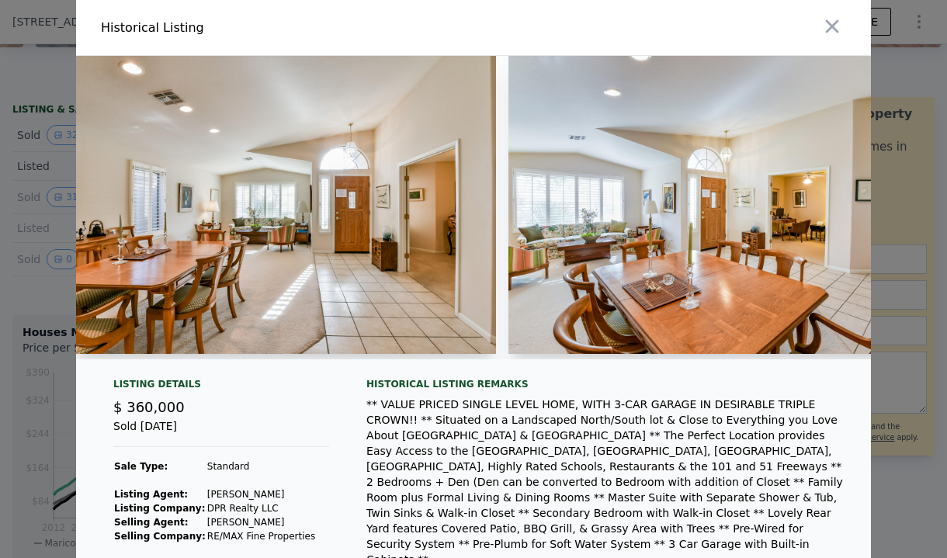
scroll to position [0, 5336]
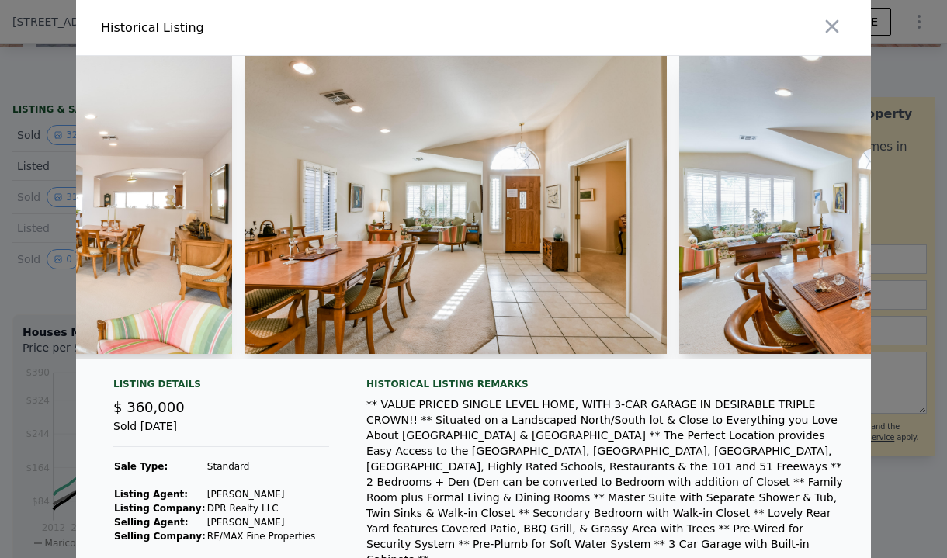
click at [815, 27] on div at bounding box center [675, 27] width 391 height 55
click at [839, 26] on icon "button" at bounding box center [832, 27] width 22 height 22
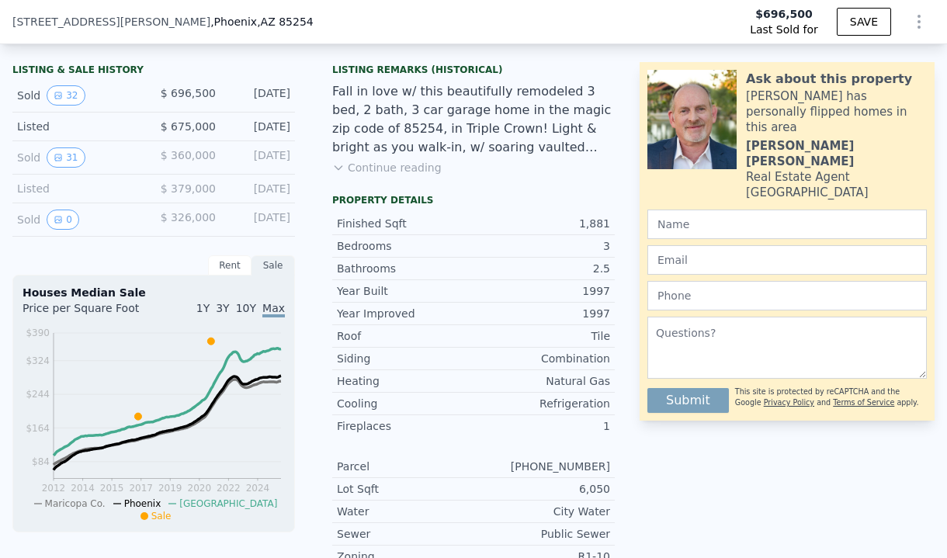
scroll to position [401, 0]
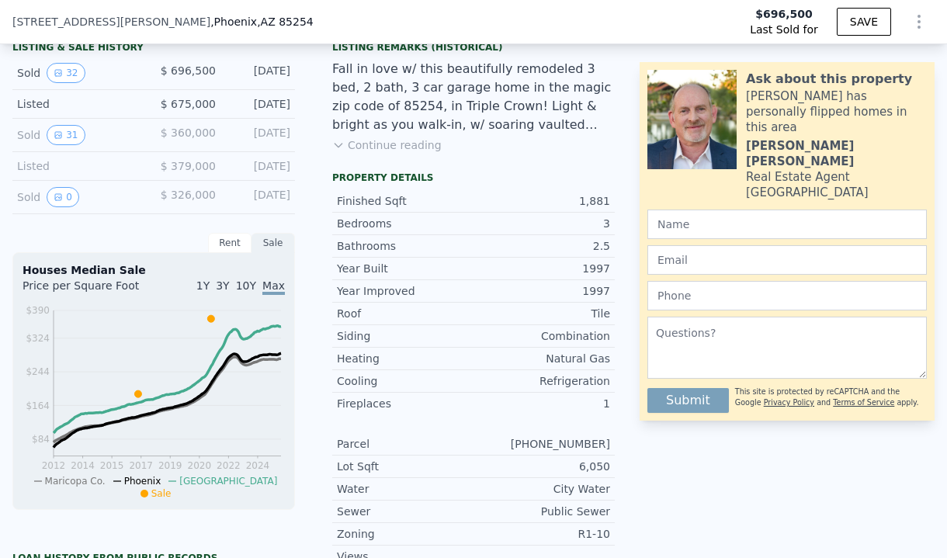
drag, startPoint x: 242, startPoint y: 247, endPoint x: 269, endPoint y: 244, distance: 27.4
click at [242, 247] on div "Rent" at bounding box center [229, 243] width 43 height 20
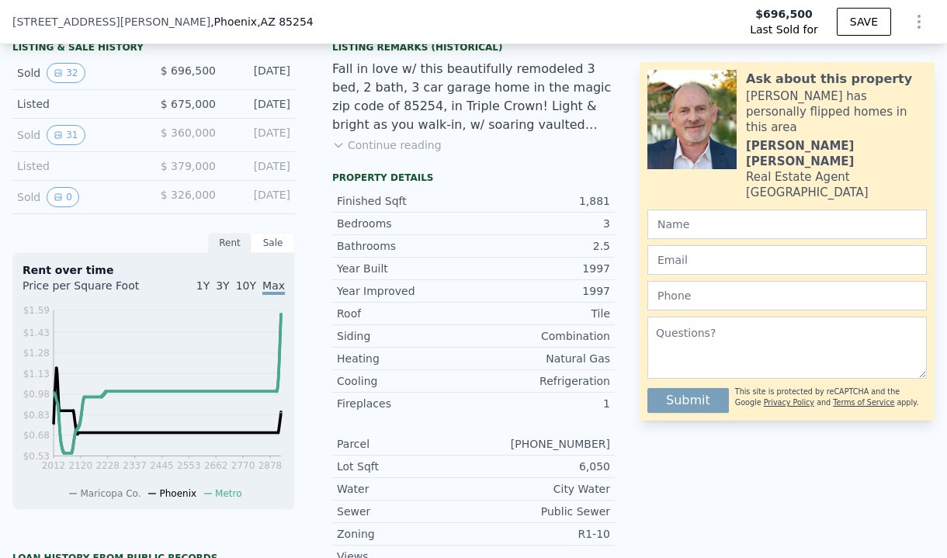
click at [271, 243] on div "Sale" at bounding box center [273, 243] width 43 height 20
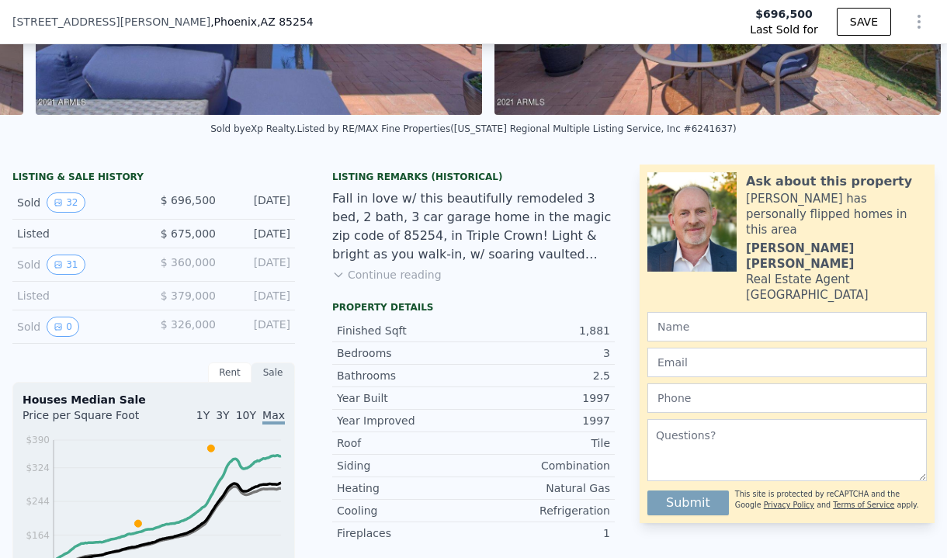
scroll to position [270, 0]
click at [64, 268] on button "31" at bounding box center [66, 265] width 38 height 20
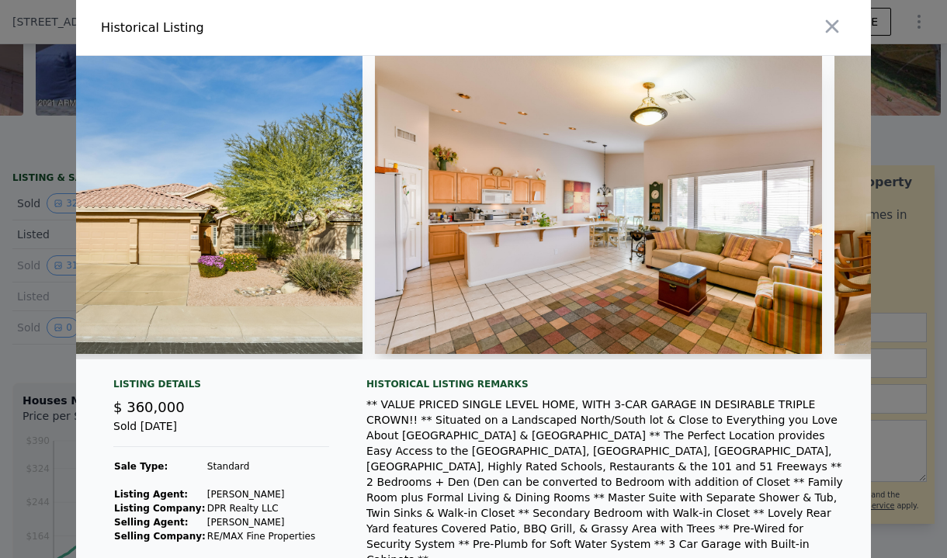
scroll to position [0, 0]
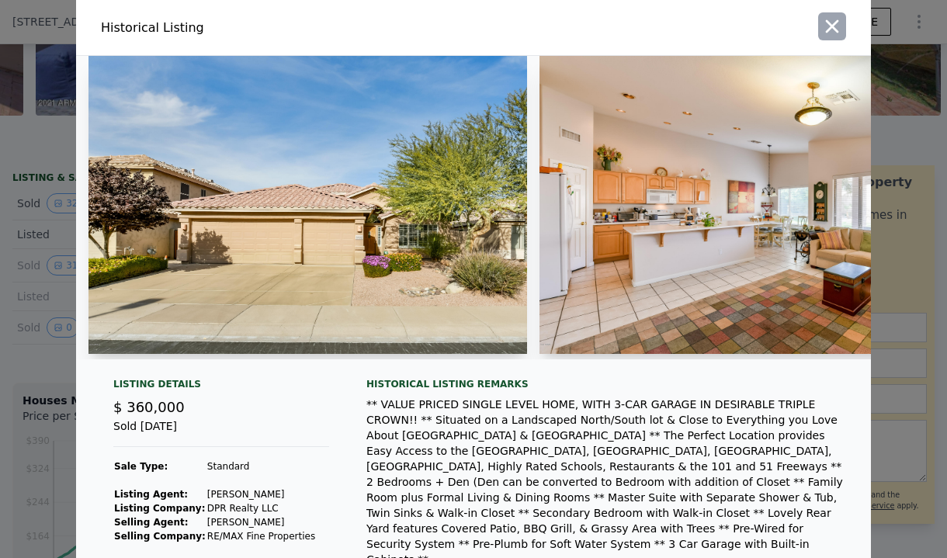
click at [829, 34] on icon "button" at bounding box center [832, 27] width 22 height 22
